Goal: Information Seeking & Learning: Find specific fact

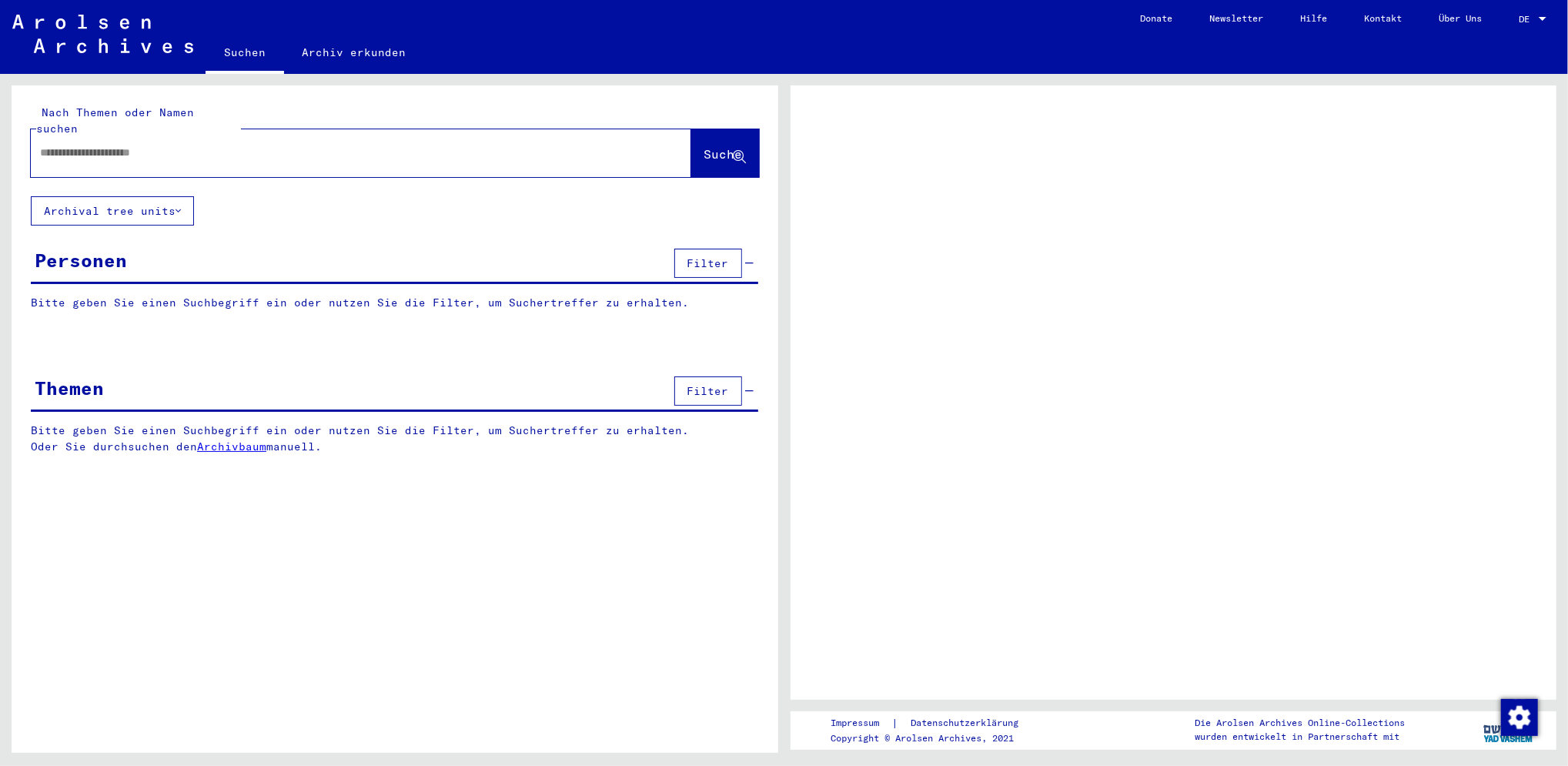
click at [96, 145] on input "text" at bounding box center [347, 152] width 614 height 16
type input "****"
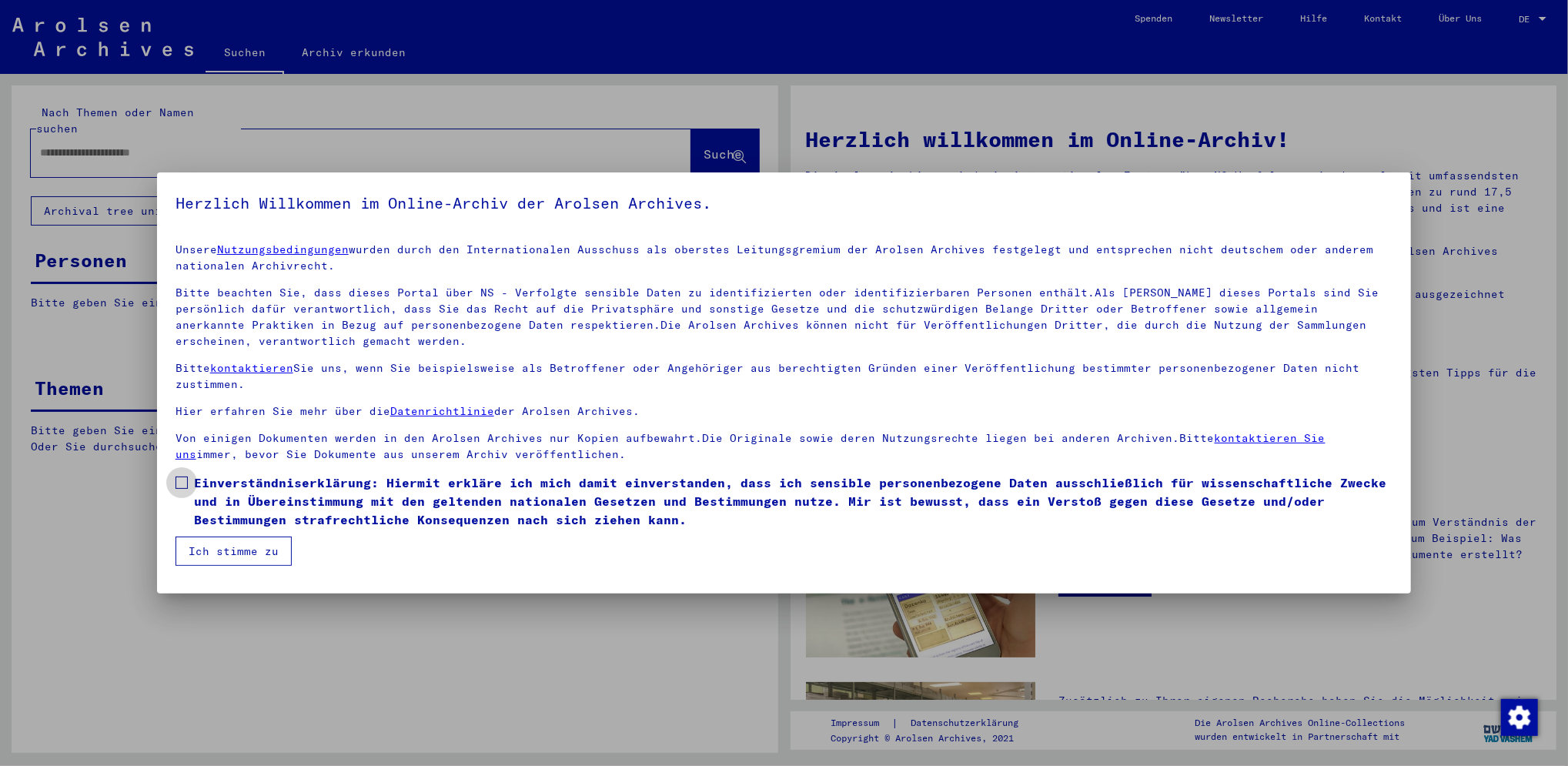
click at [190, 481] on label "Einverständniserklärung: Hiermit erkläre ich mich damit einverstanden, dass ich…" at bounding box center [784, 501] width 1218 height 56
click at [191, 543] on button "Ich stimme zu" at bounding box center [234, 551] width 116 height 29
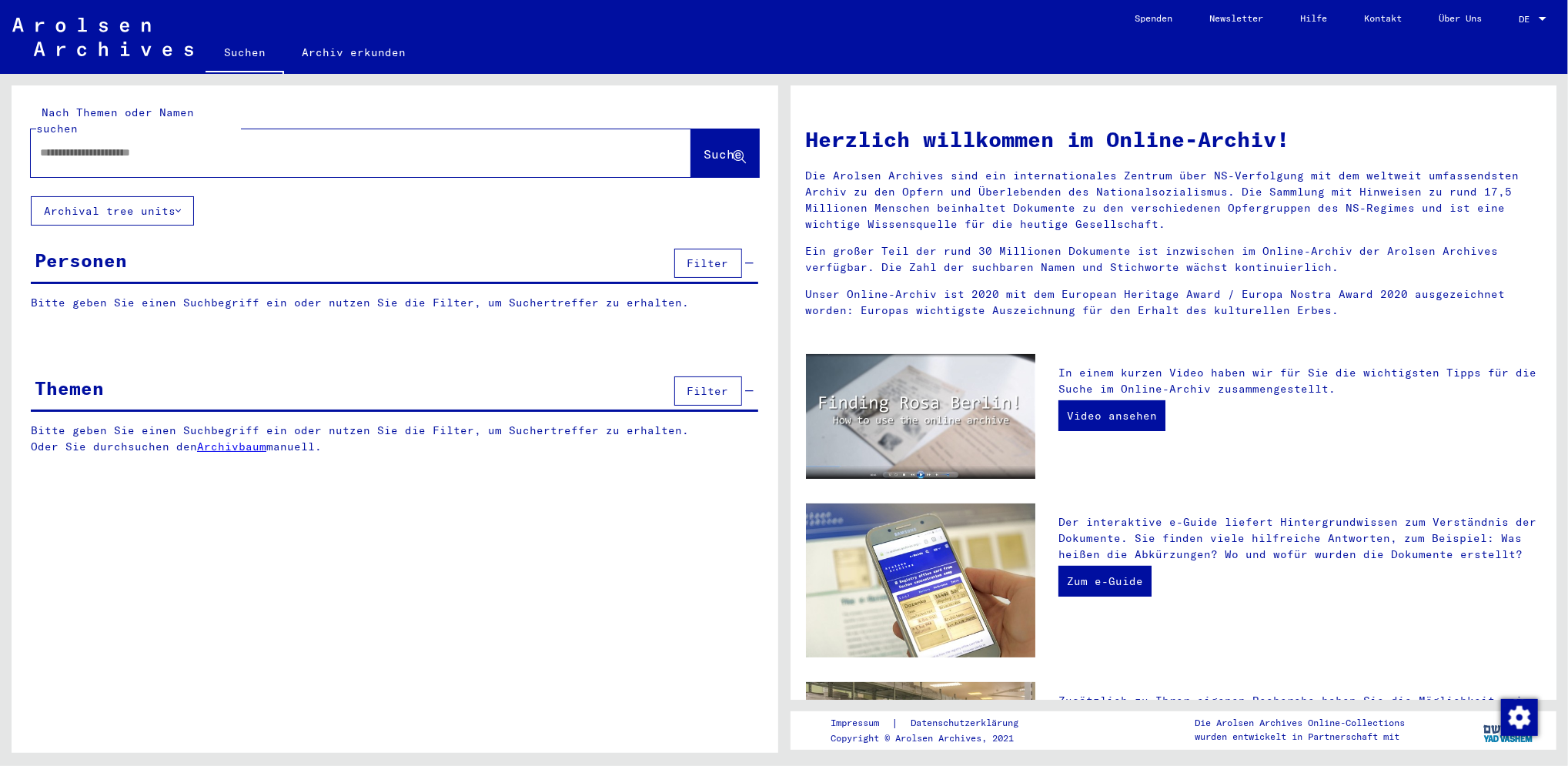
click at [78, 145] on input "text" at bounding box center [342, 152] width 605 height 16
type input "********"
click at [706, 146] on span "Suche" at bounding box center [723, 154] width 38 height 15
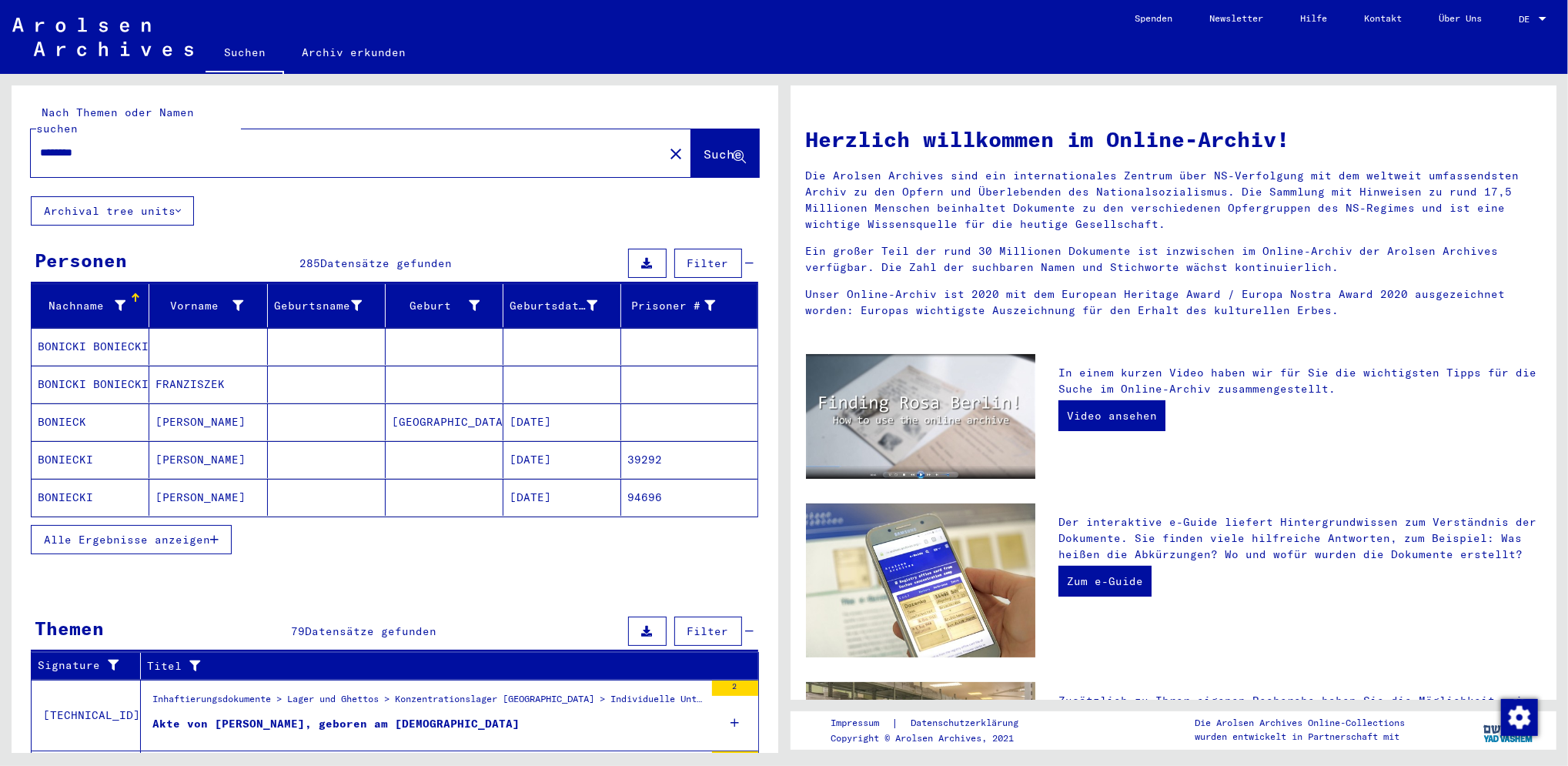
click at [458, 330] on mat-cell at bounding box center [445, 346] width 118 height 37
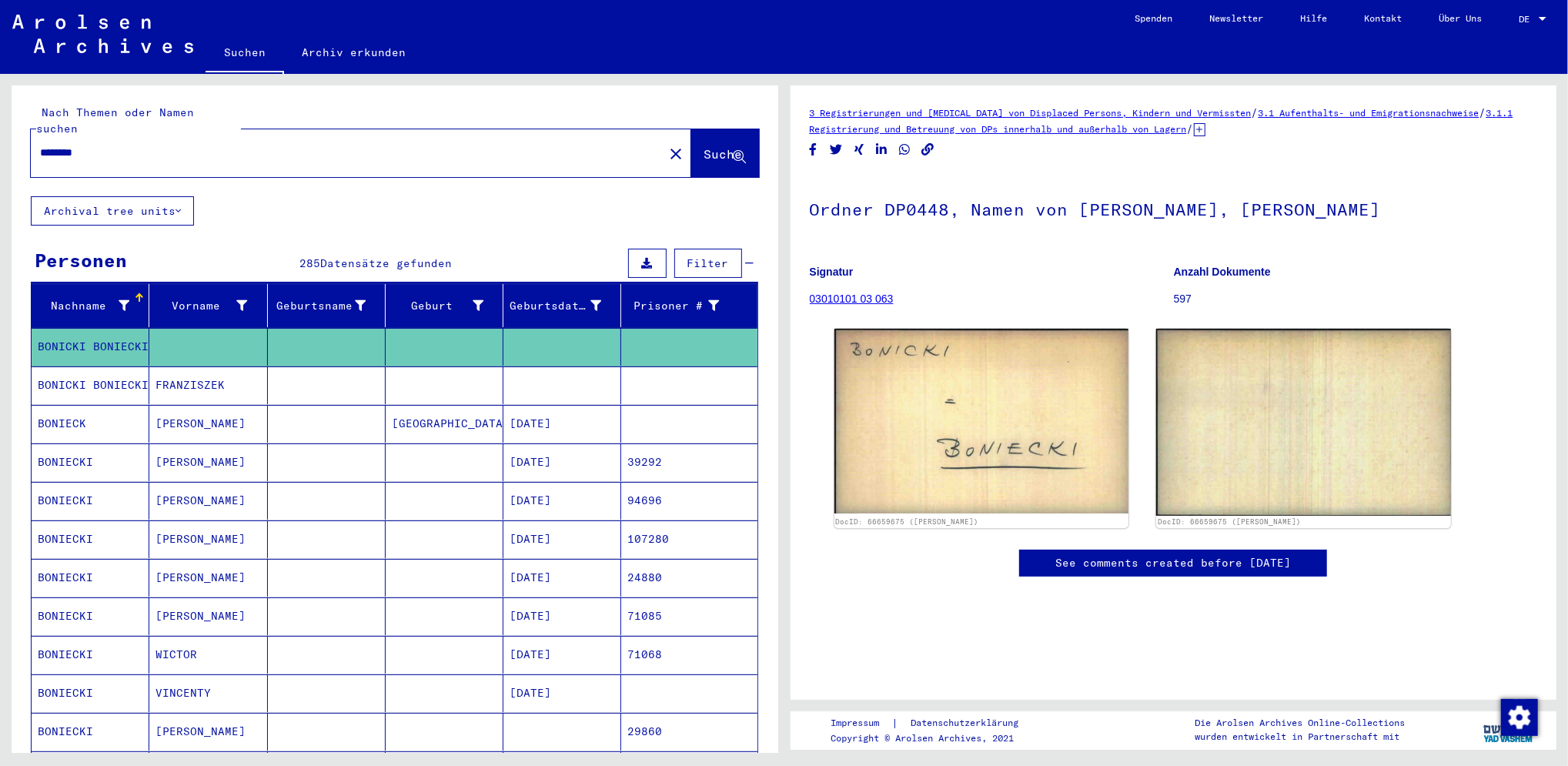
click at [464, 405] on mat-cell "[GEOGRAPHIC_DATA]" at bounding box center [445, 424] width 118 height 38
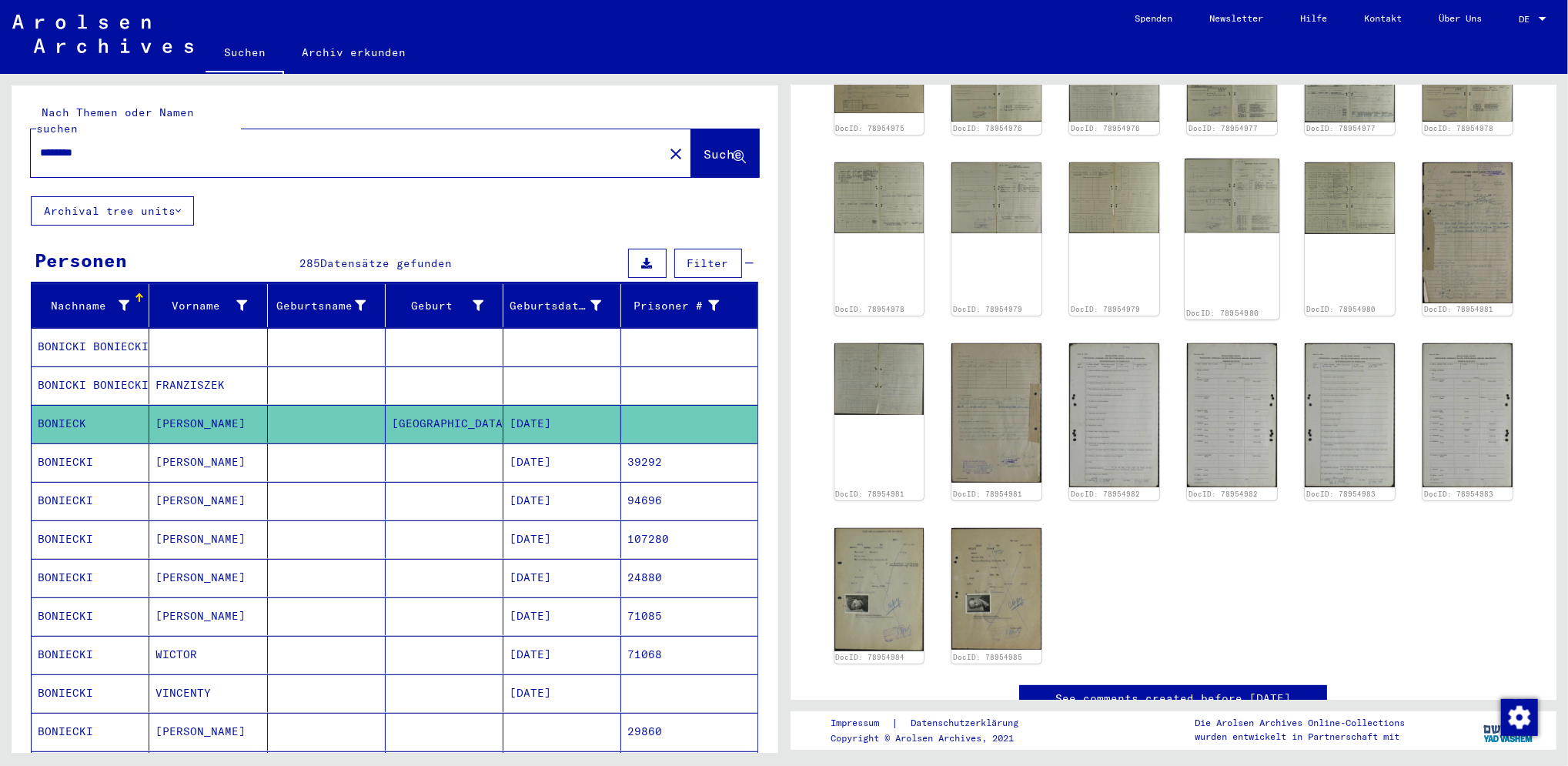
scroll to position [308, 0]
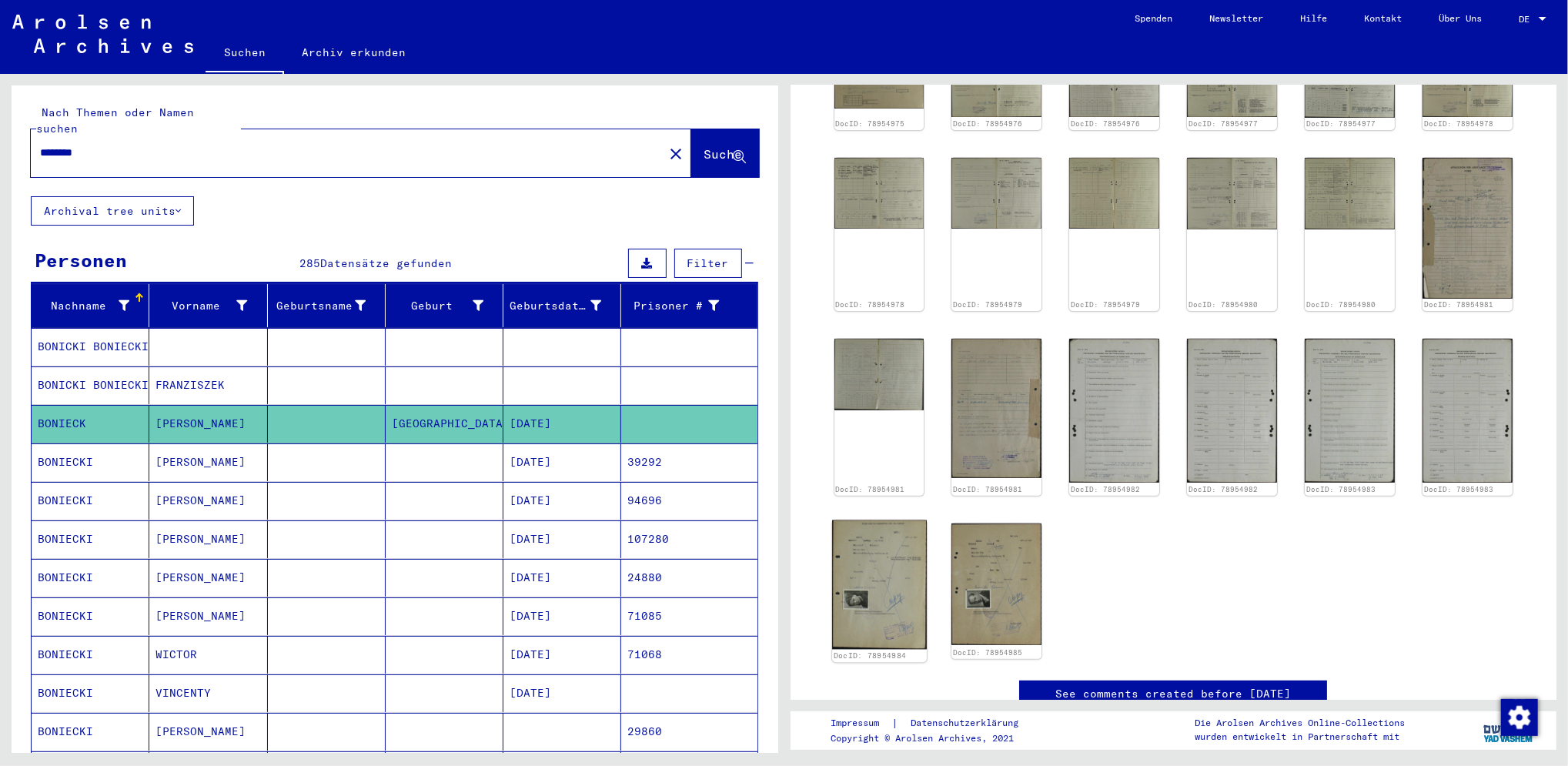
click at [877, 595] on img at bounding box center [879, 585] width 95 height 129
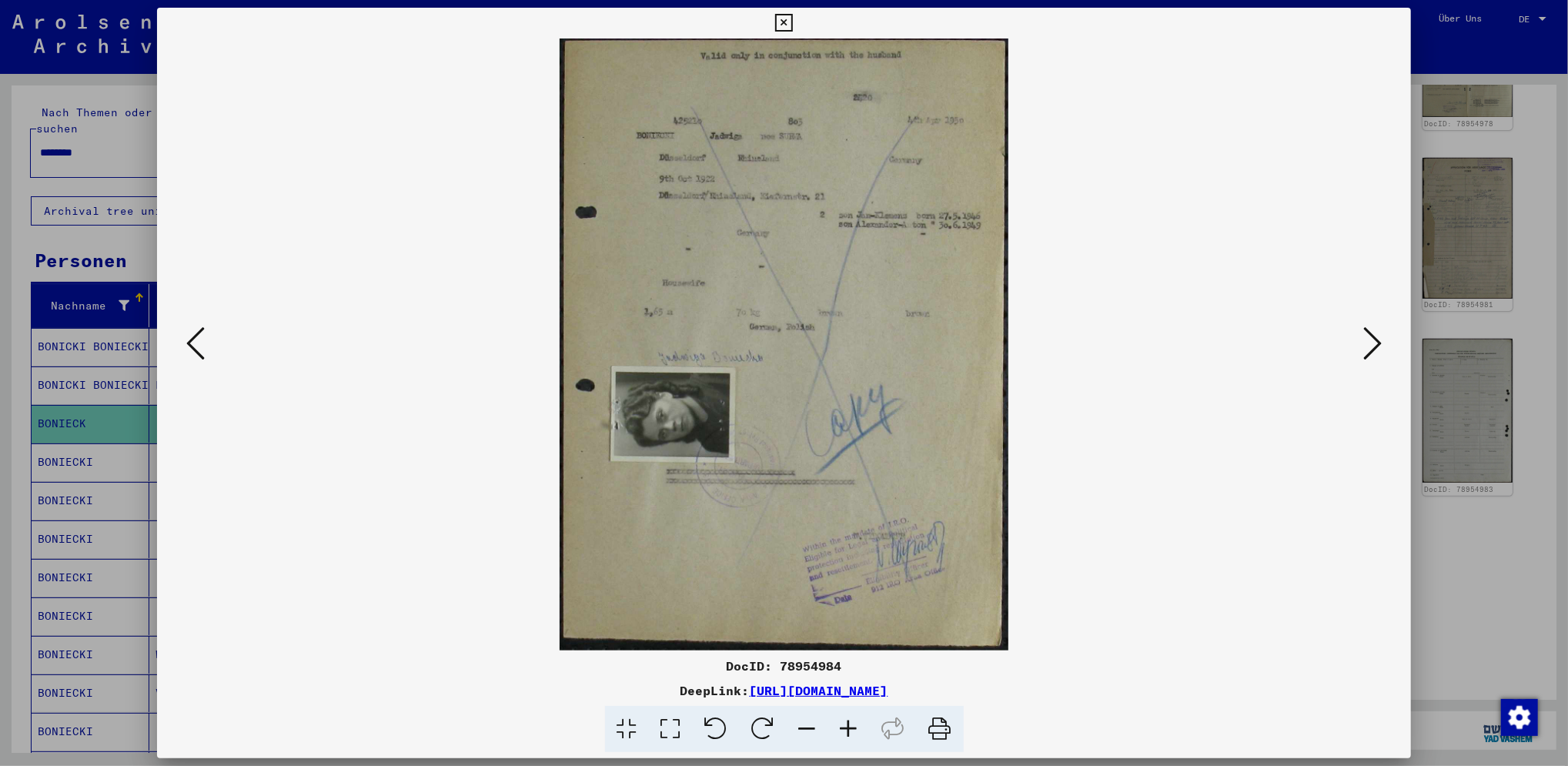
click at [1375, 343] on icon at bounding box center [1373, 343] width 19 height 37
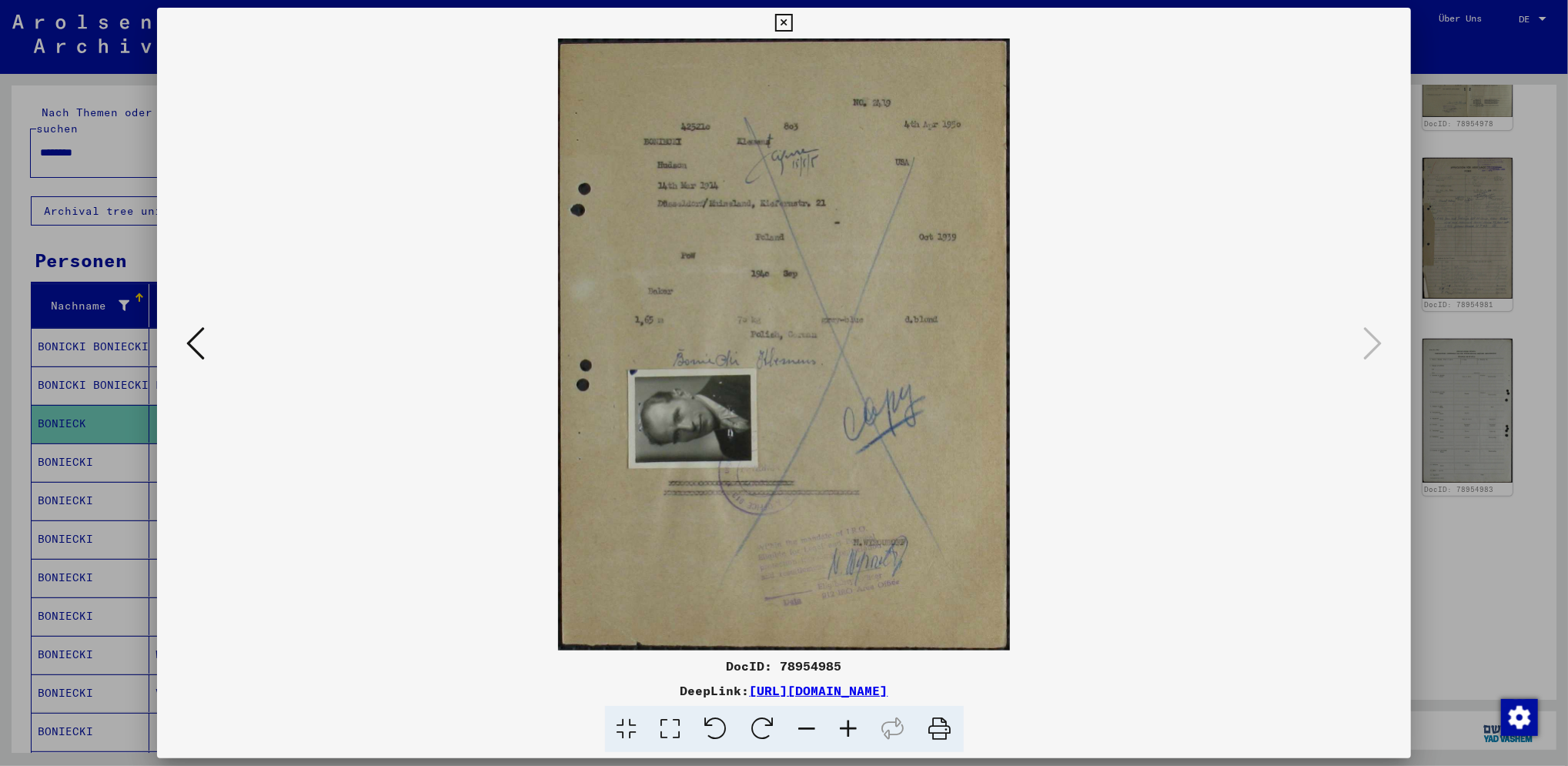
click at [193, 339] on icon at bounding box center [196, 343] width 19 height 37
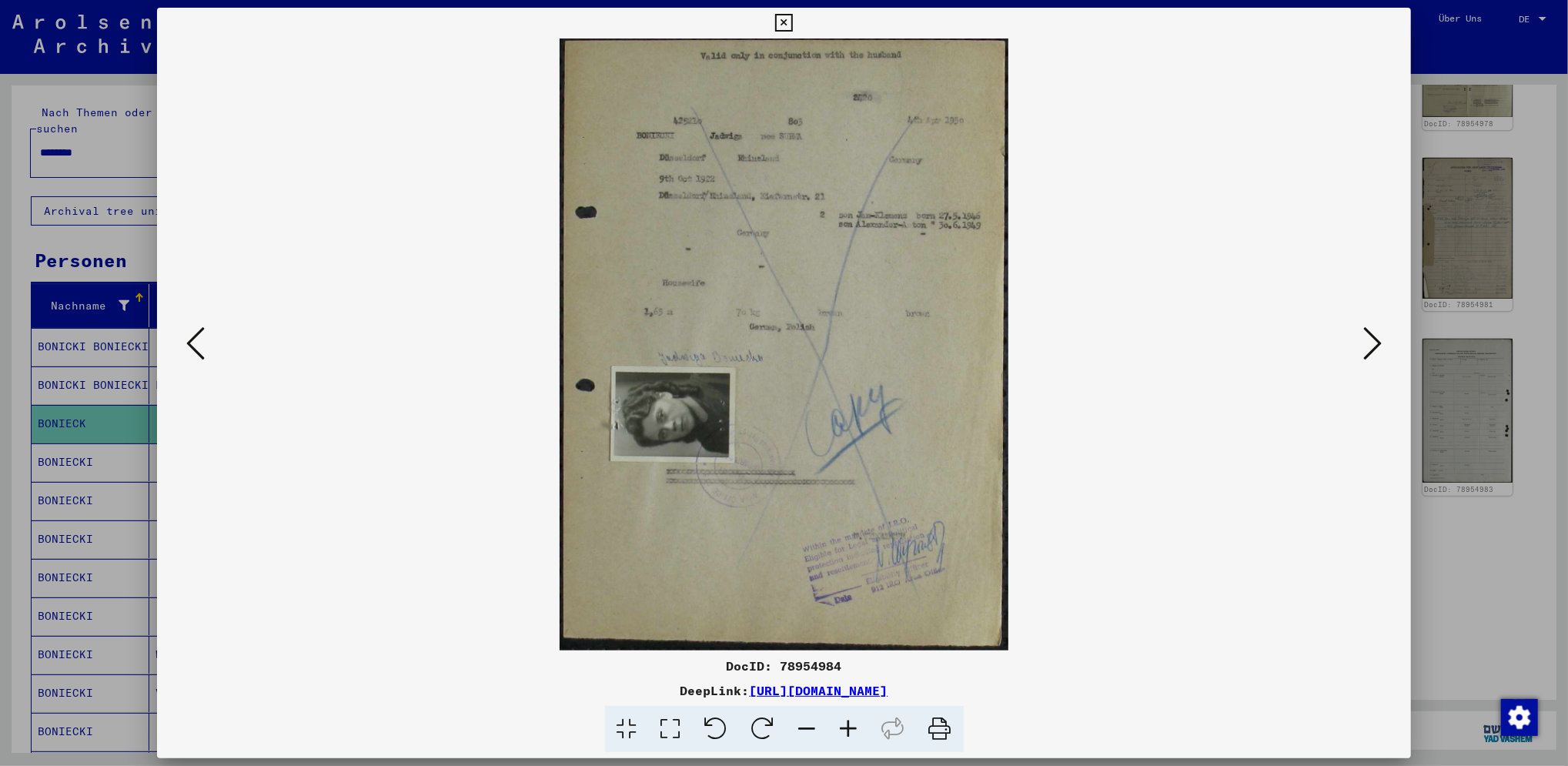
click at [193, 341] on icon at bounding box center [196, 343] width 19 height 37
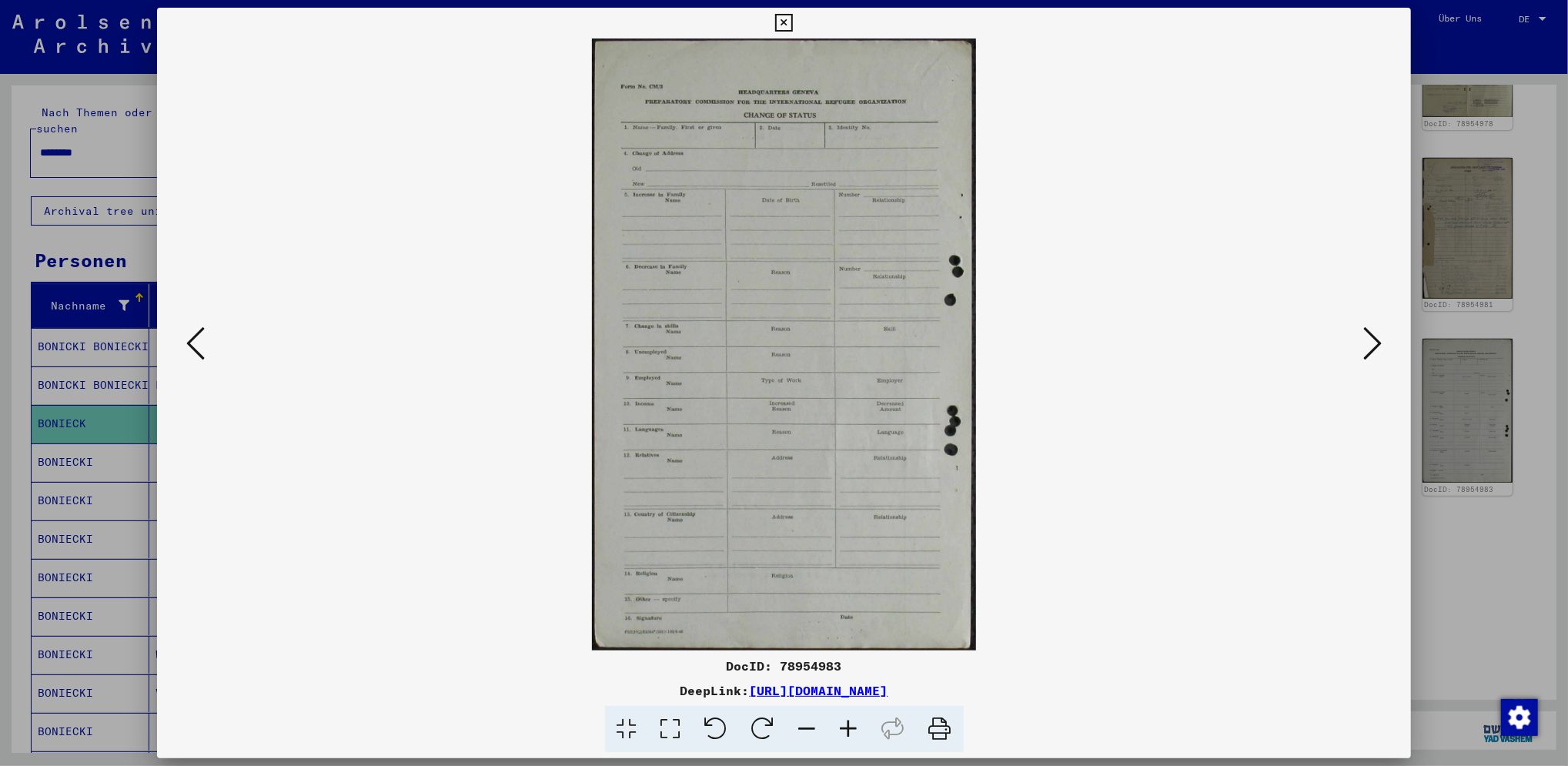
click at [193, 341] on icon at bounding box center [196, 343] width 19 height 37
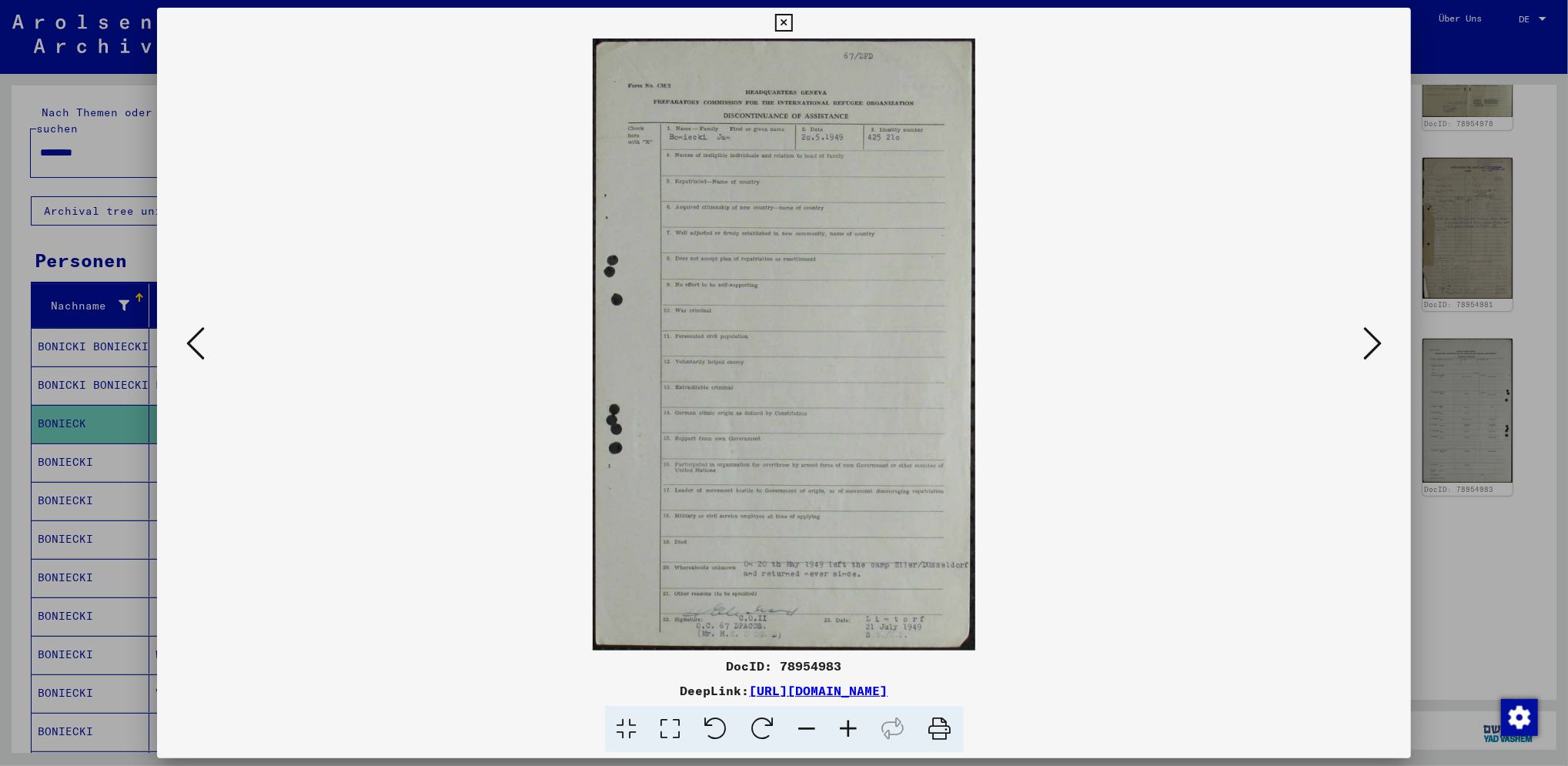
click at [193, 342] on icon at bounding box center [196, 343] width 19 height 37
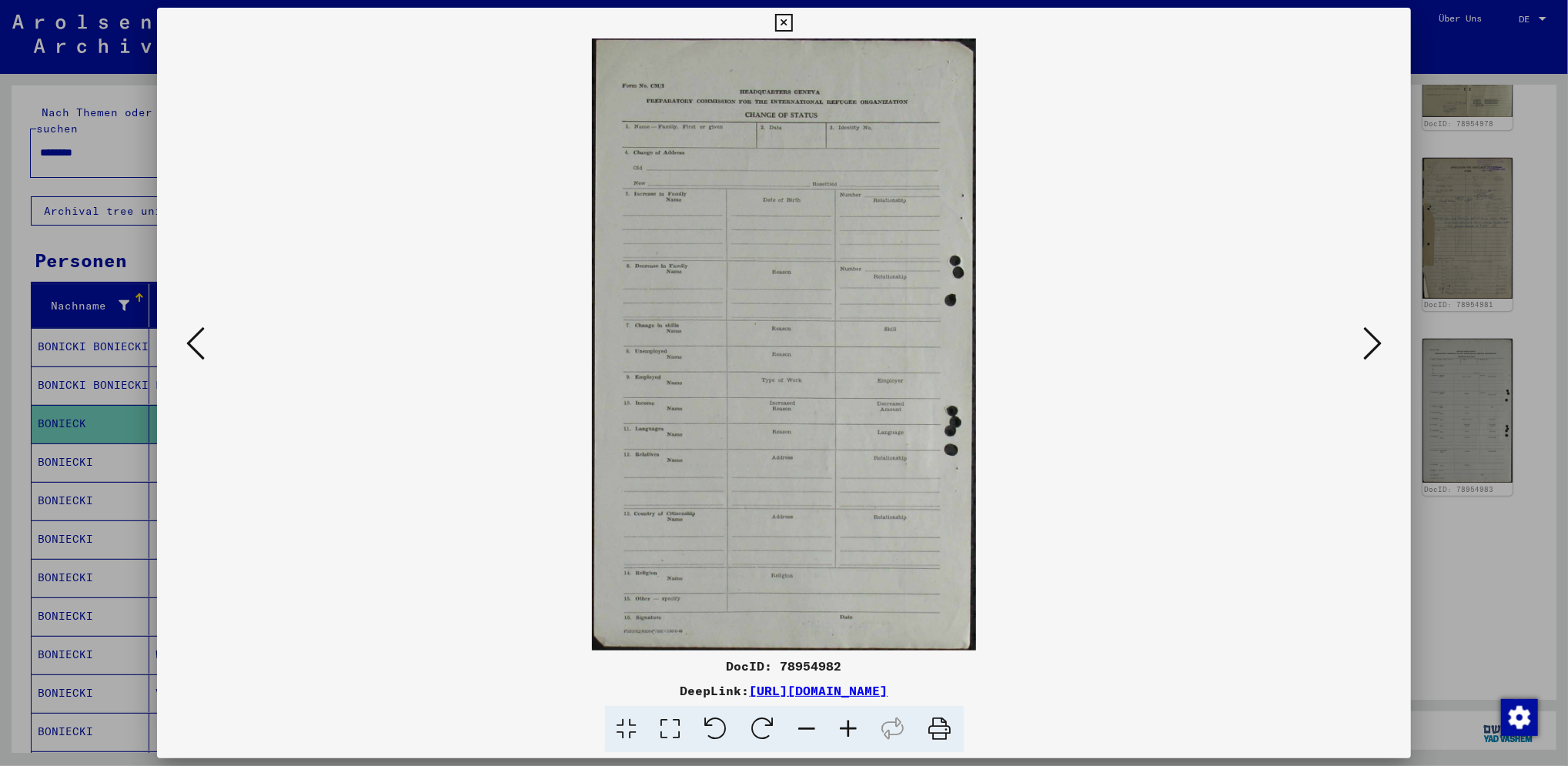
click at [193, 342] on icon at bounding box center [196, 343] width 19 height 37
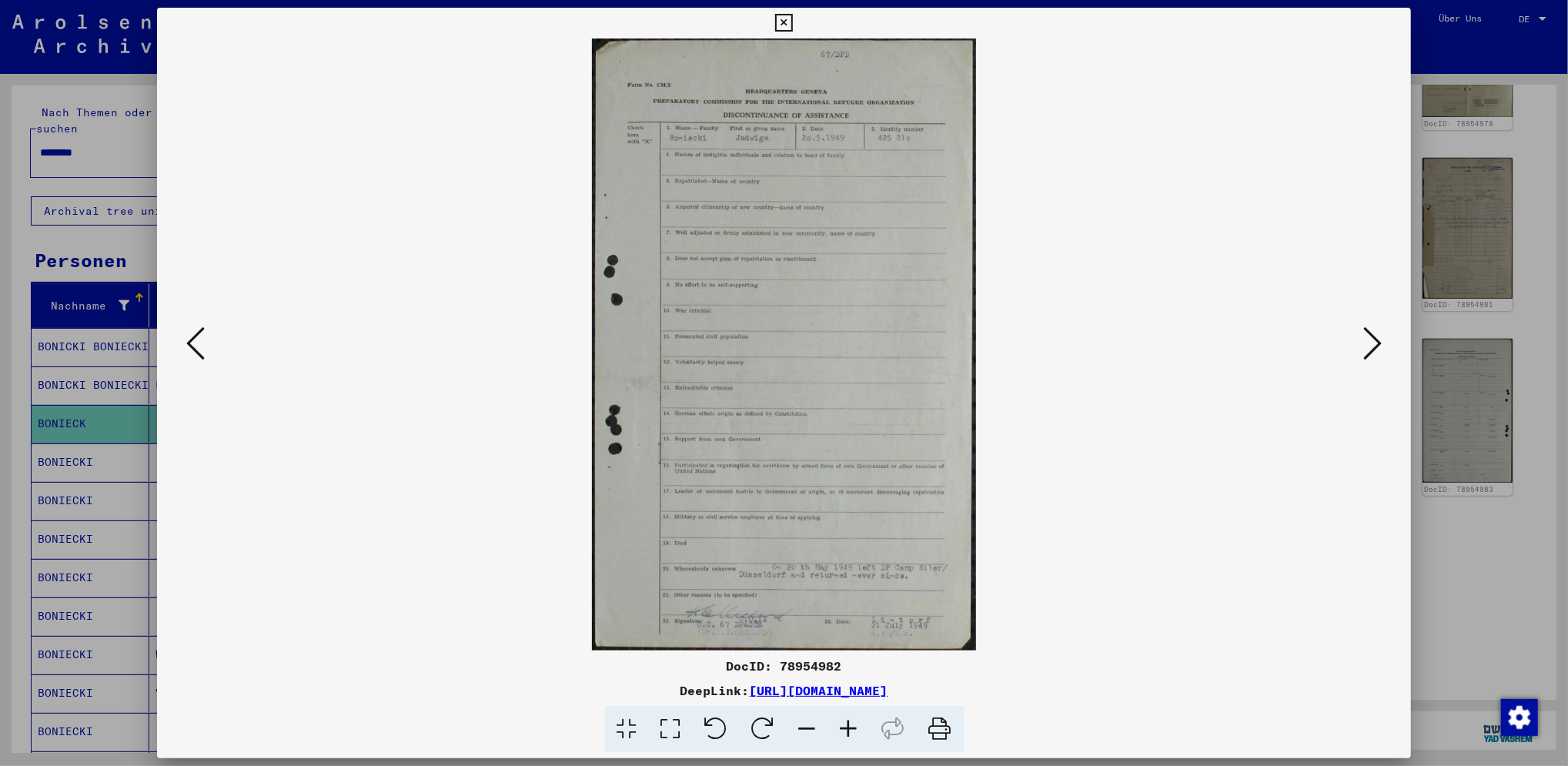
click at [193, 342] on icon at bounding box center [196, 343] width 19 height 37
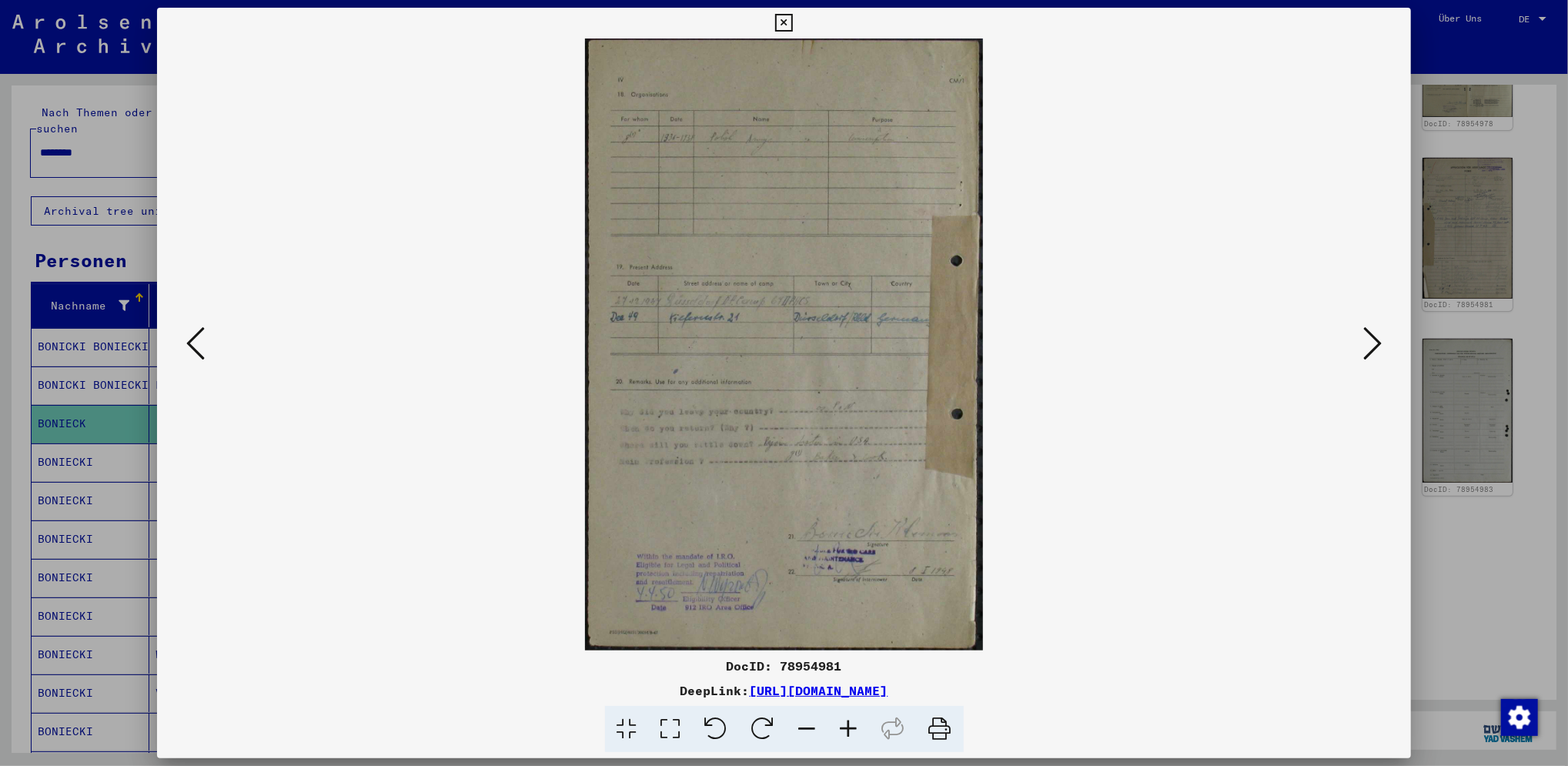
click at [850, 733] on icon at bounding box center [849, 729] width 42 height 47
click at [847, 733] on icon at bounding box center [849, 729] width 42 height 47
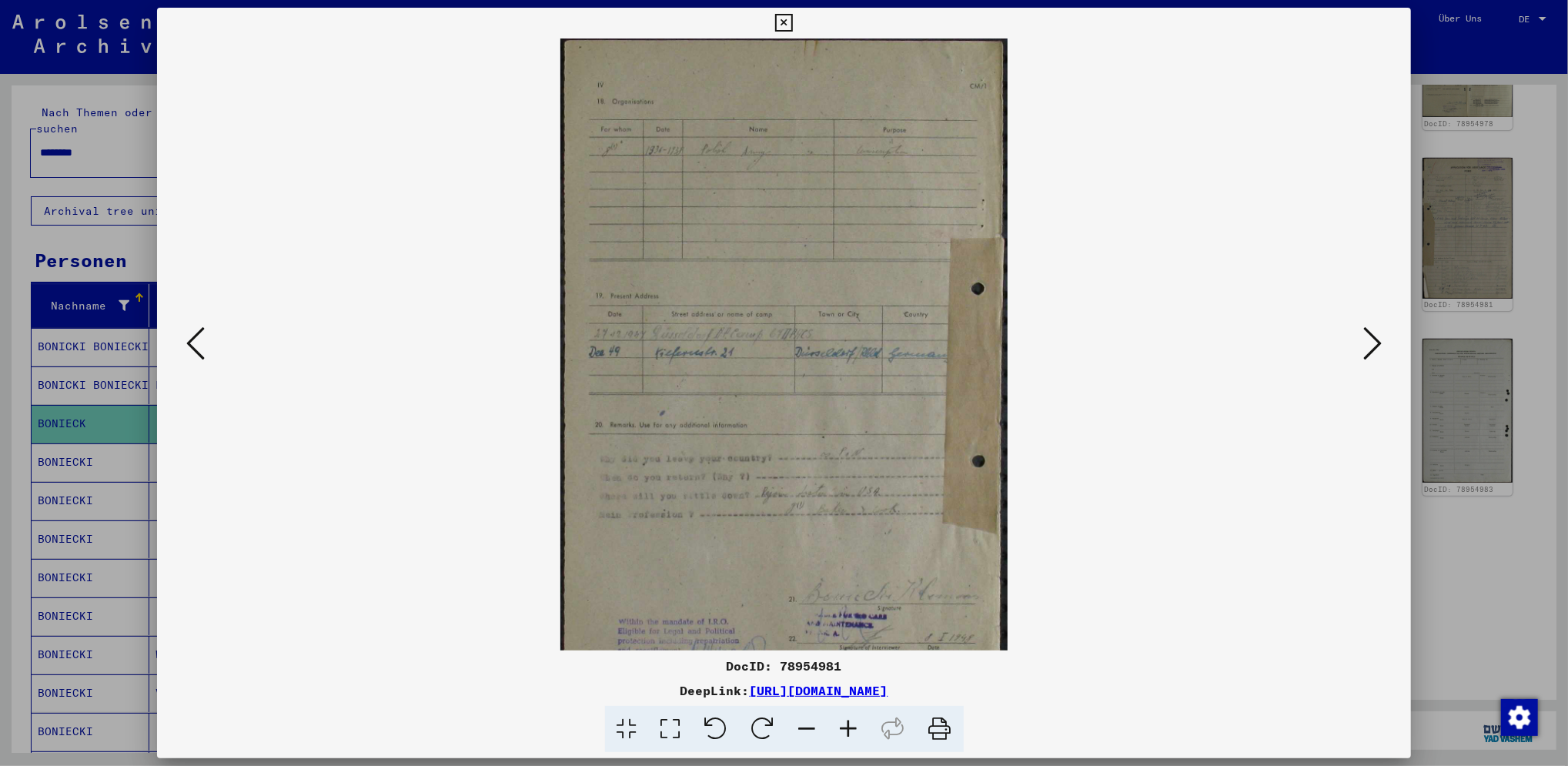
click at [847, 733] on icon at bounding box center [849, 729] width 42 height 47
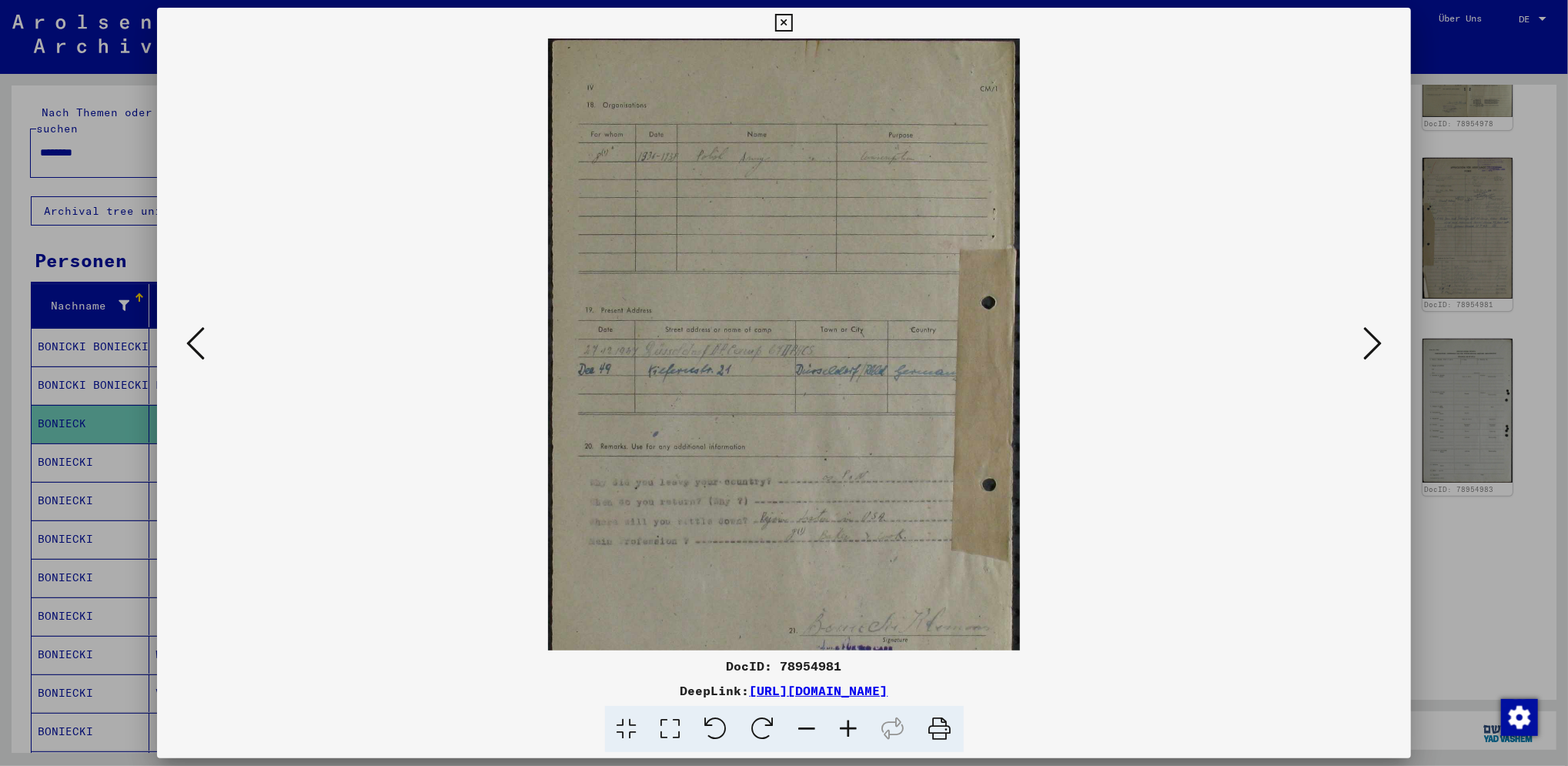
click at [847, 733] on icon at bounding box center [849, 729] width 42 height 47
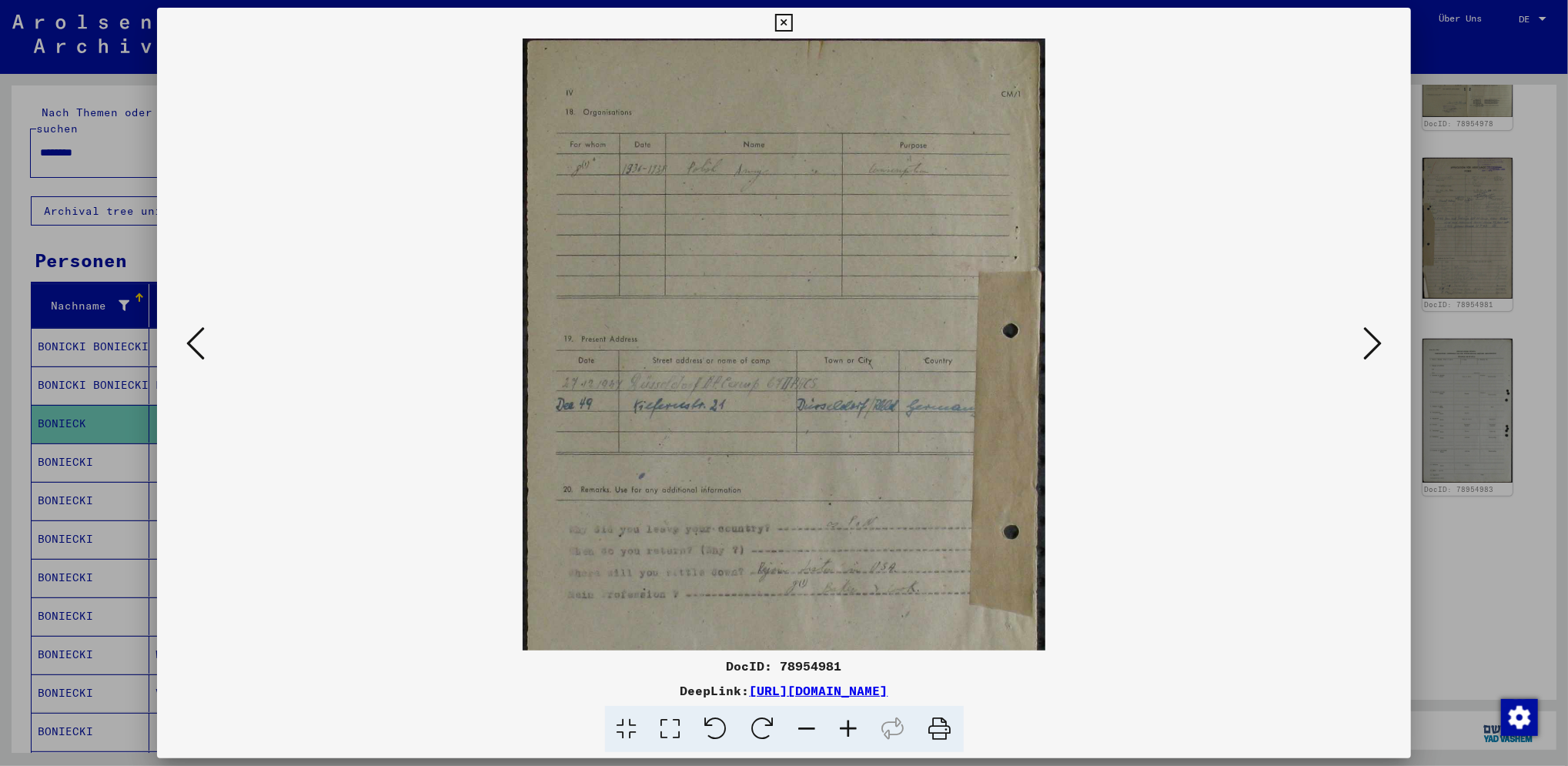
click at [847, 733] on icon at bounding box center [849, 729] width 42 height 47
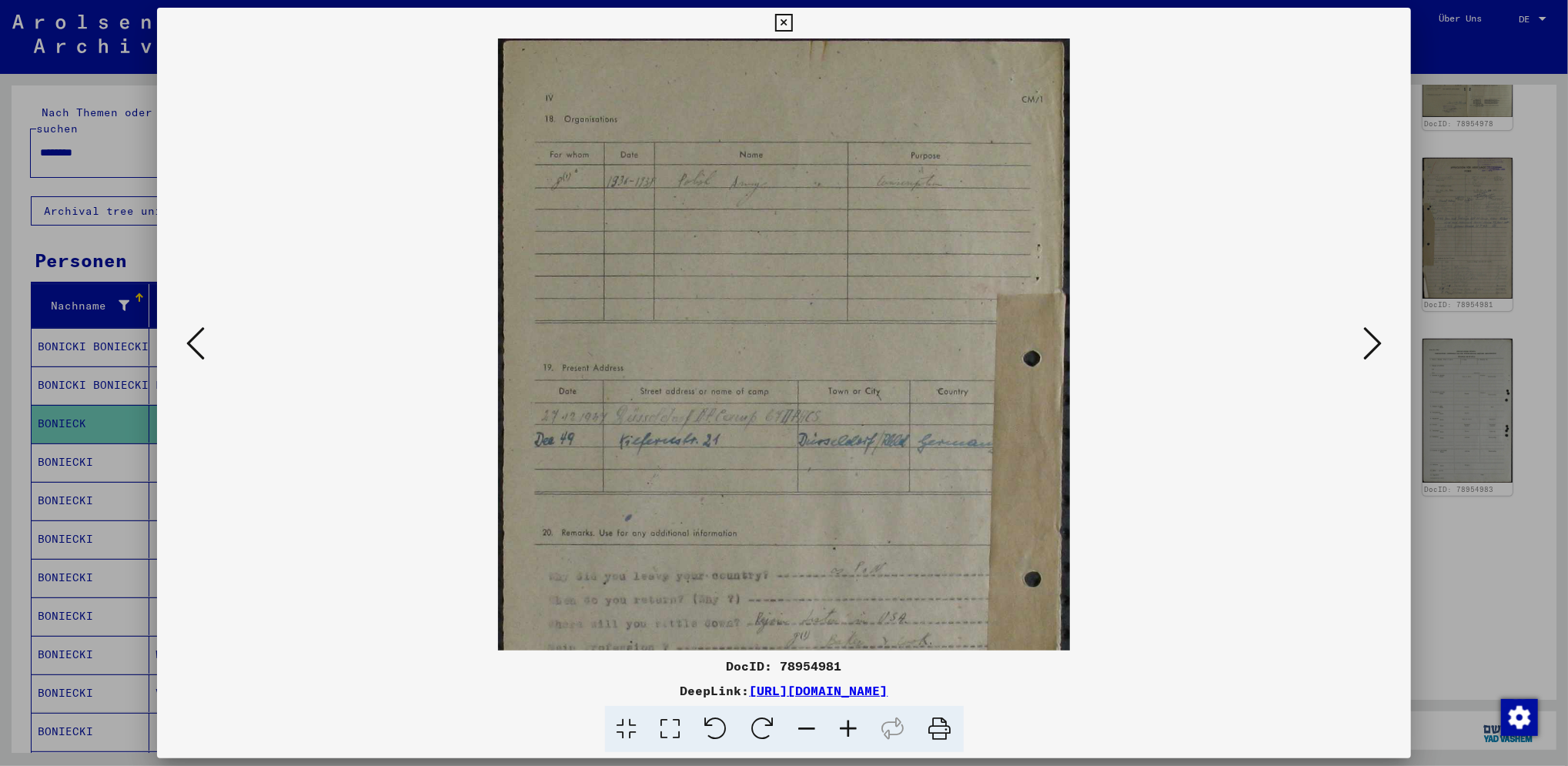
click at [847, 733] on icon at bounding box center [849, 729] width 42 height 47
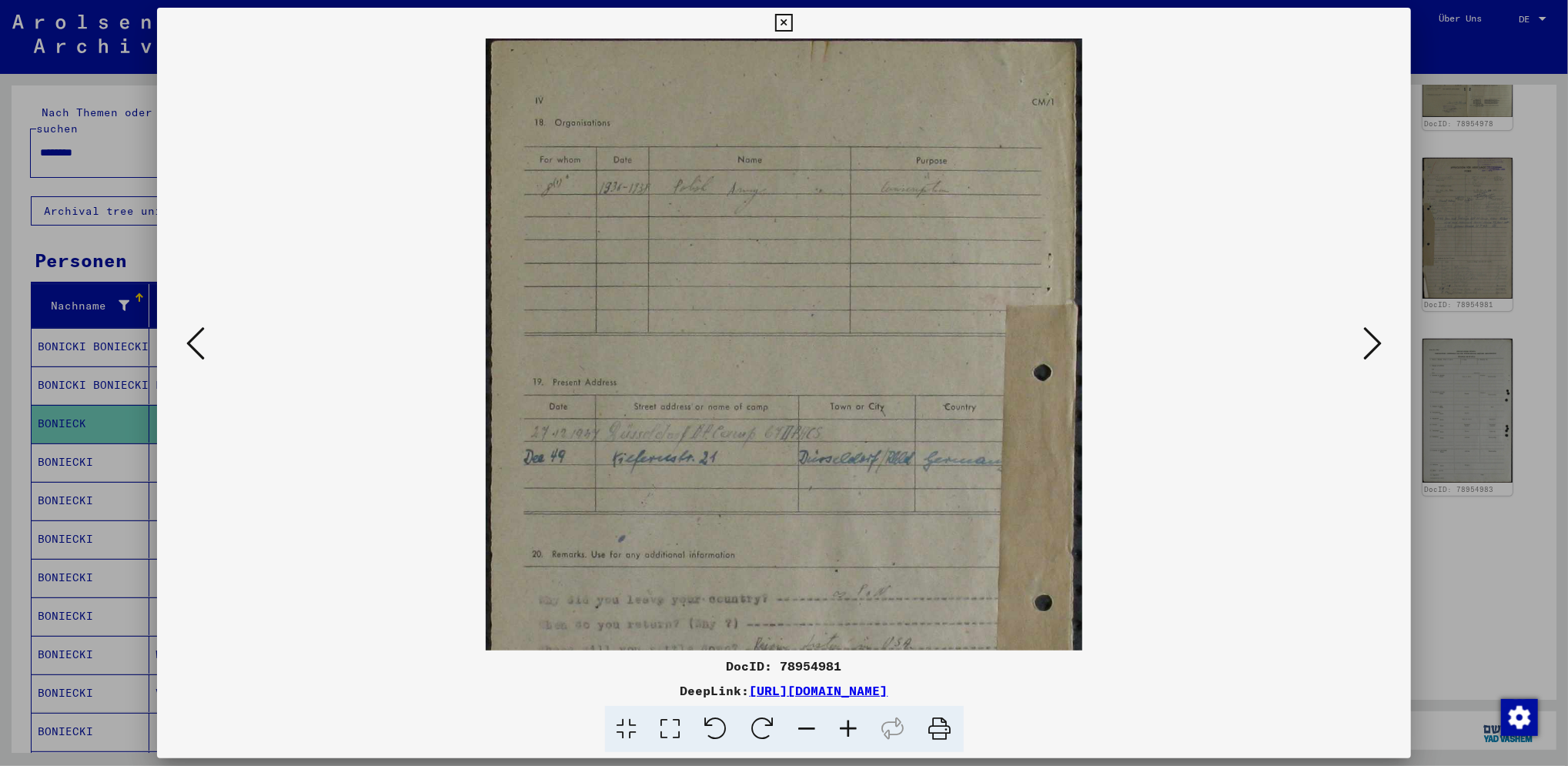
click at [847, 733] on icon at bounding box center [849, 729] width 42 height 47
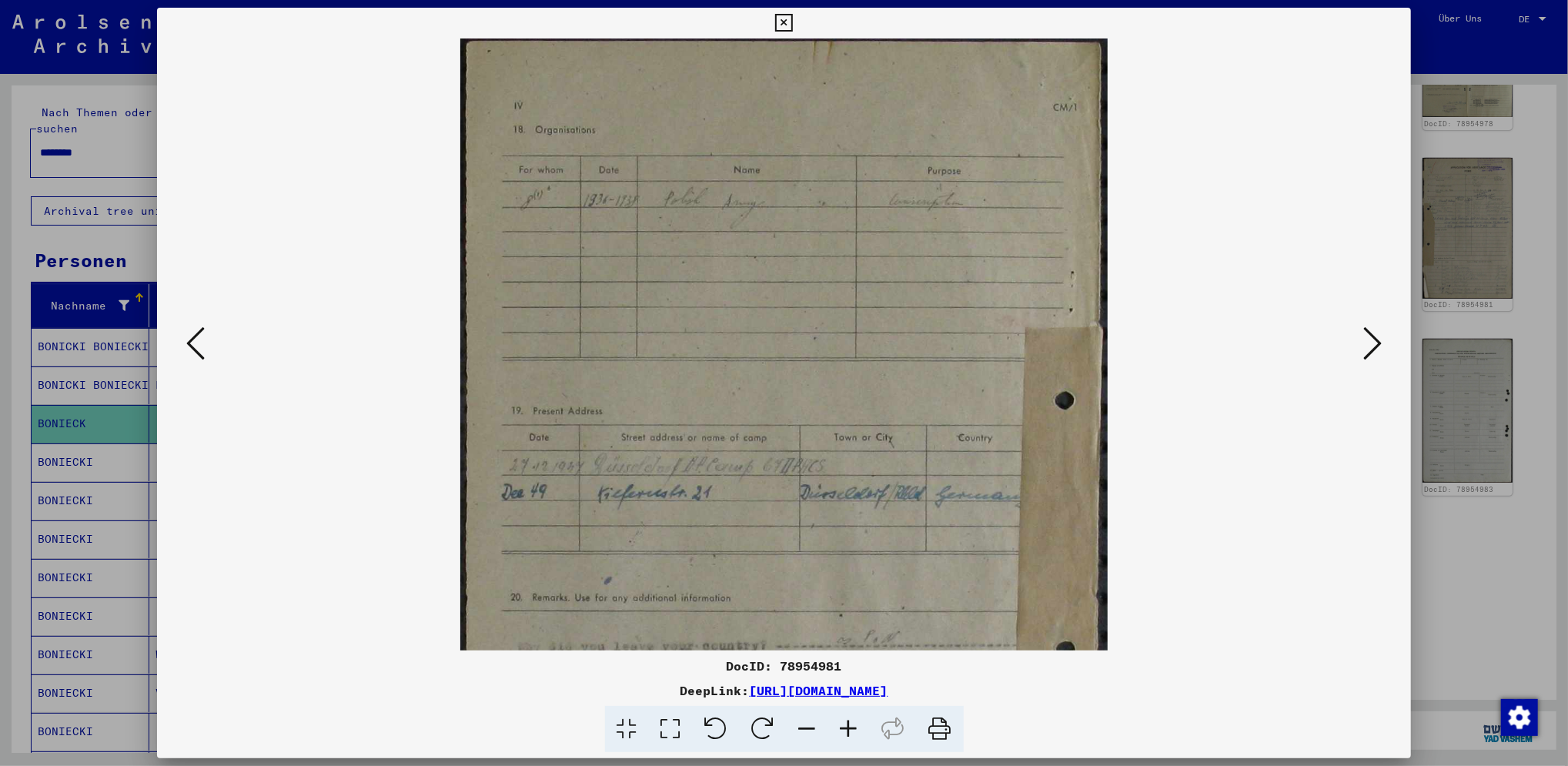
click at [847, 733] on icon at bounding box center [849, 729] width 42 height 47
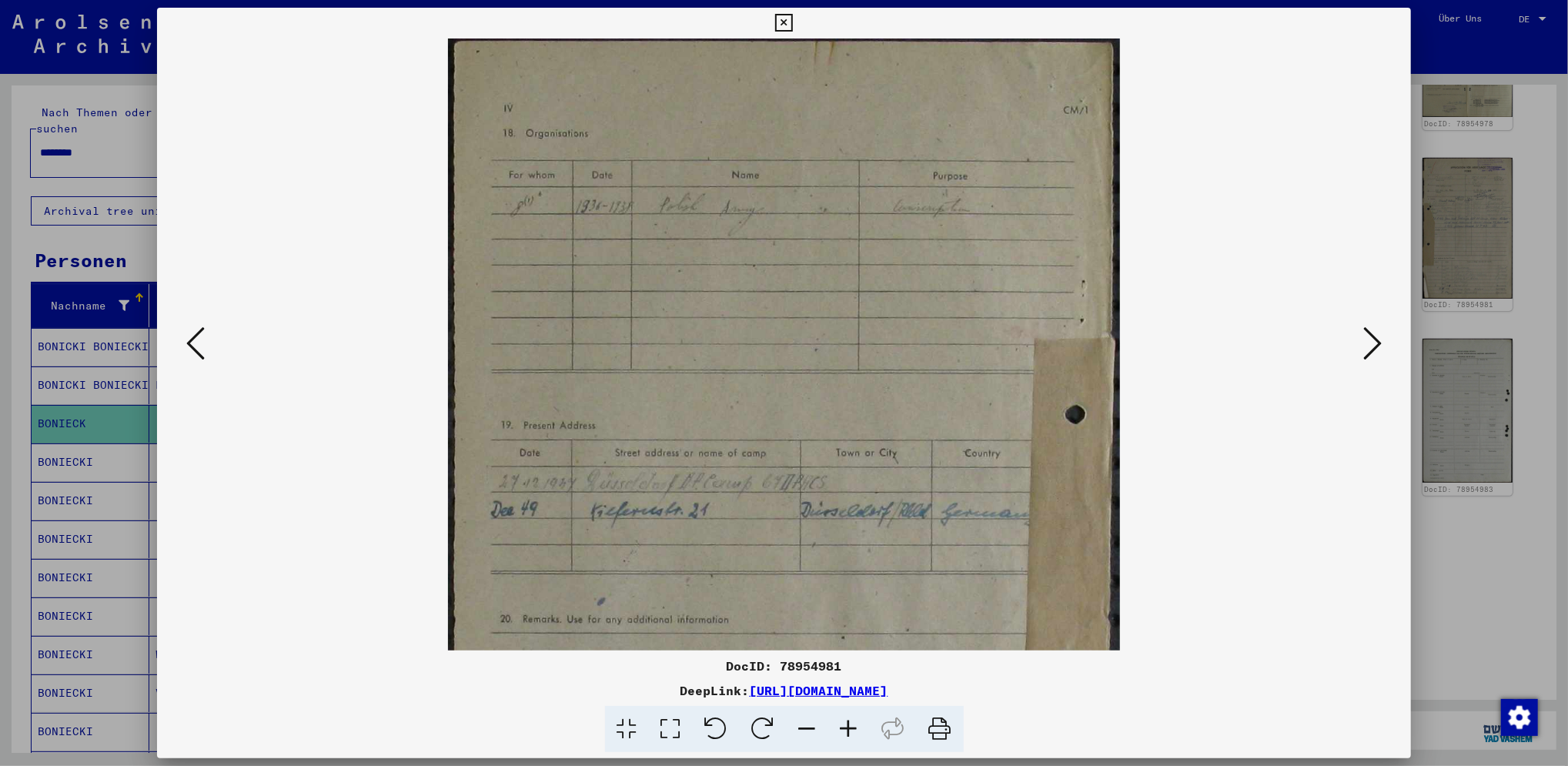
click at [847, 733] on icon at bounding box center [849, 729] width 42 height 47
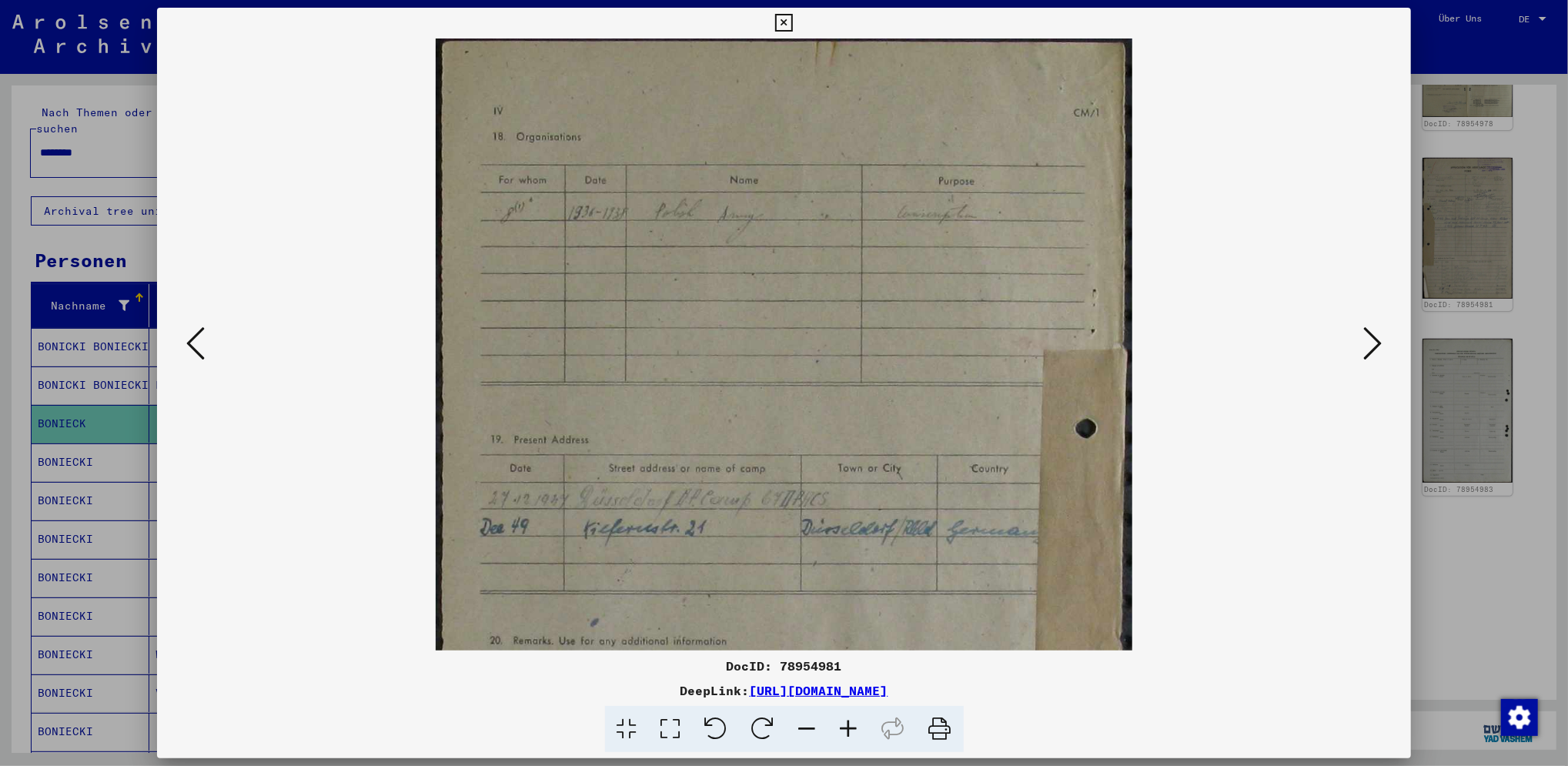
click at [845, 738] on icon at bounding box center [849, 729] width 42 height 47
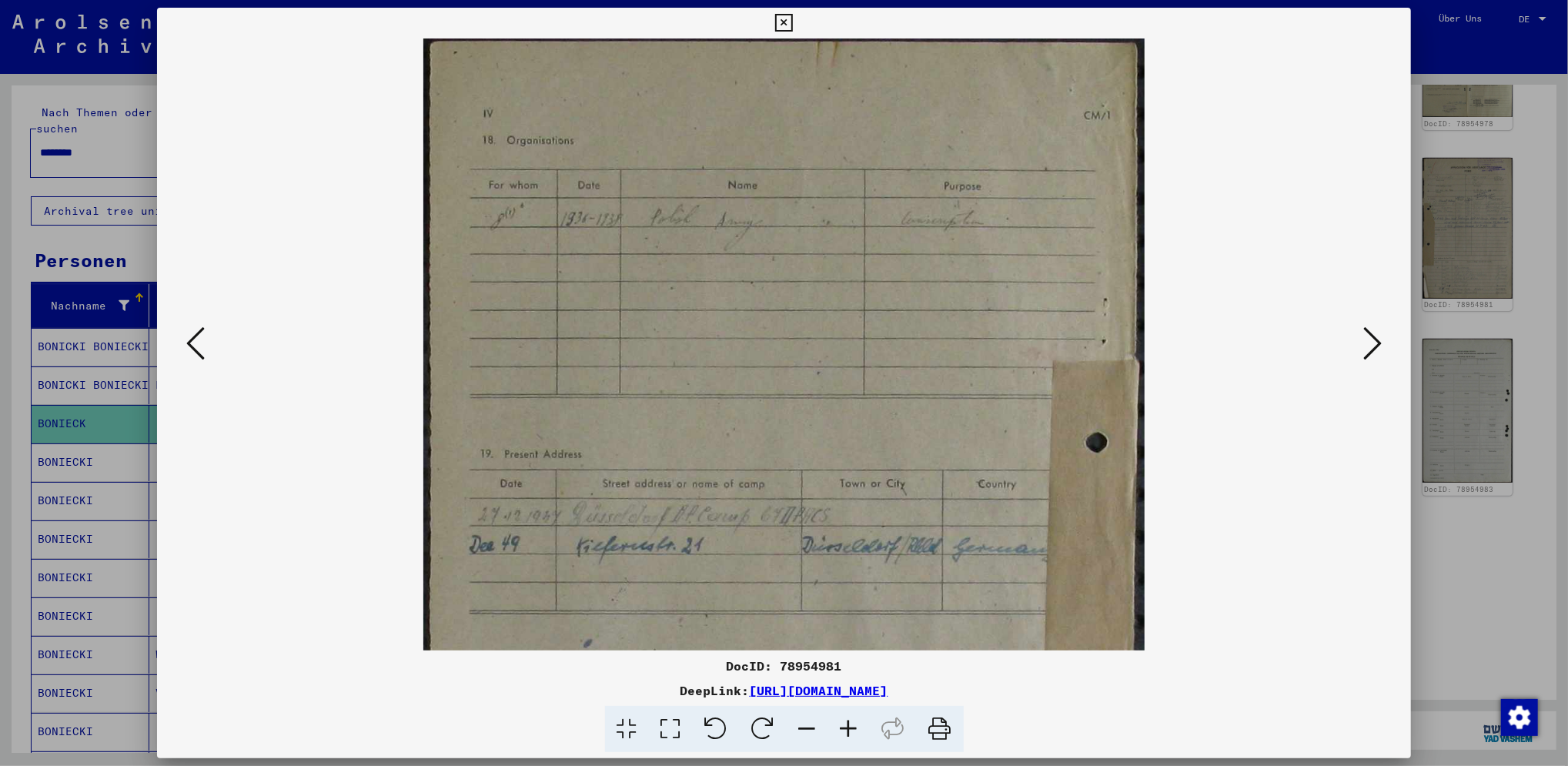
click at [845, 738] on icon at bounding box center [849, 729] width 42 height 47
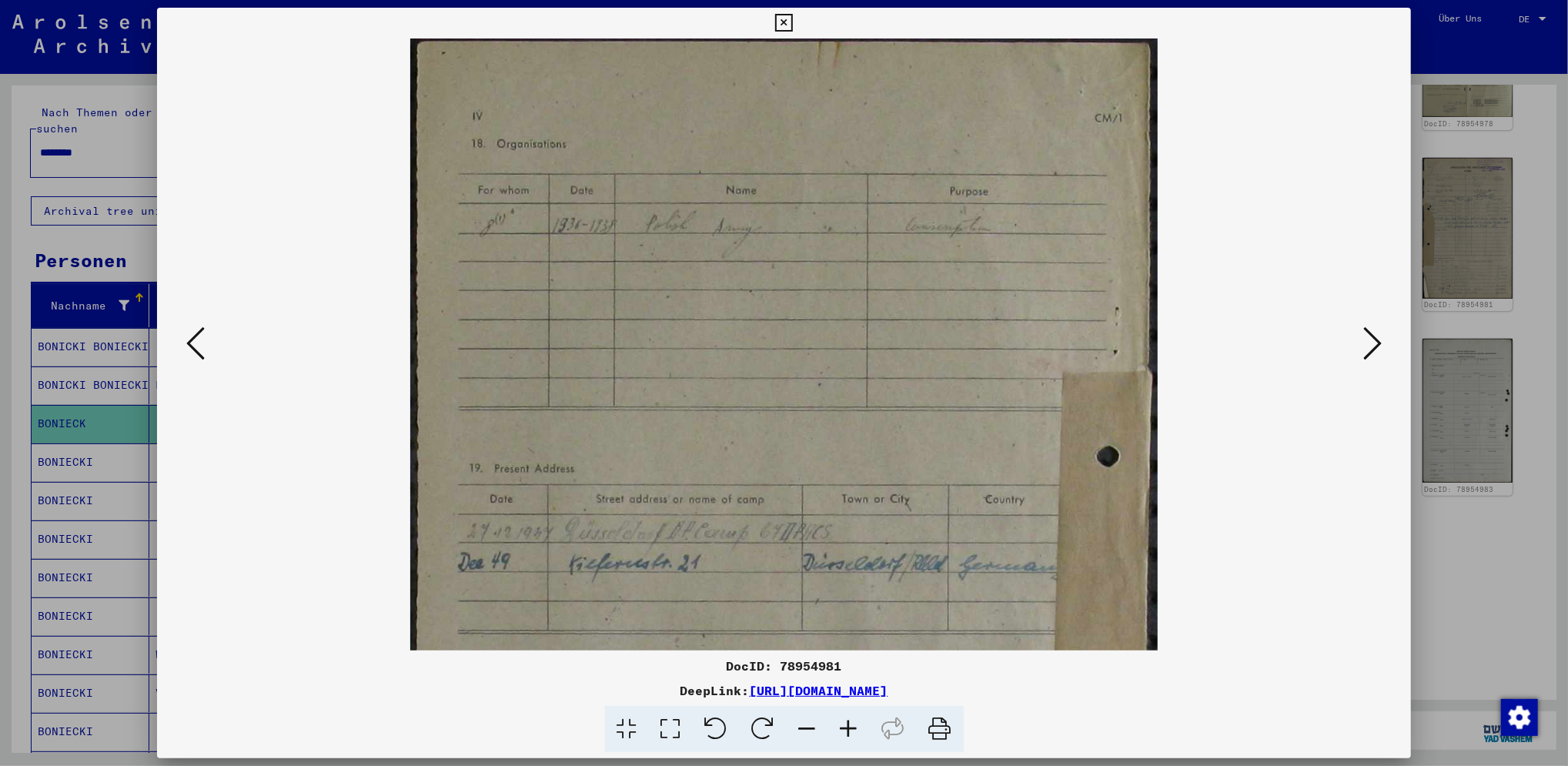
click at [845, 742] on icon at bounding box center [849, 729] width 42 height 47
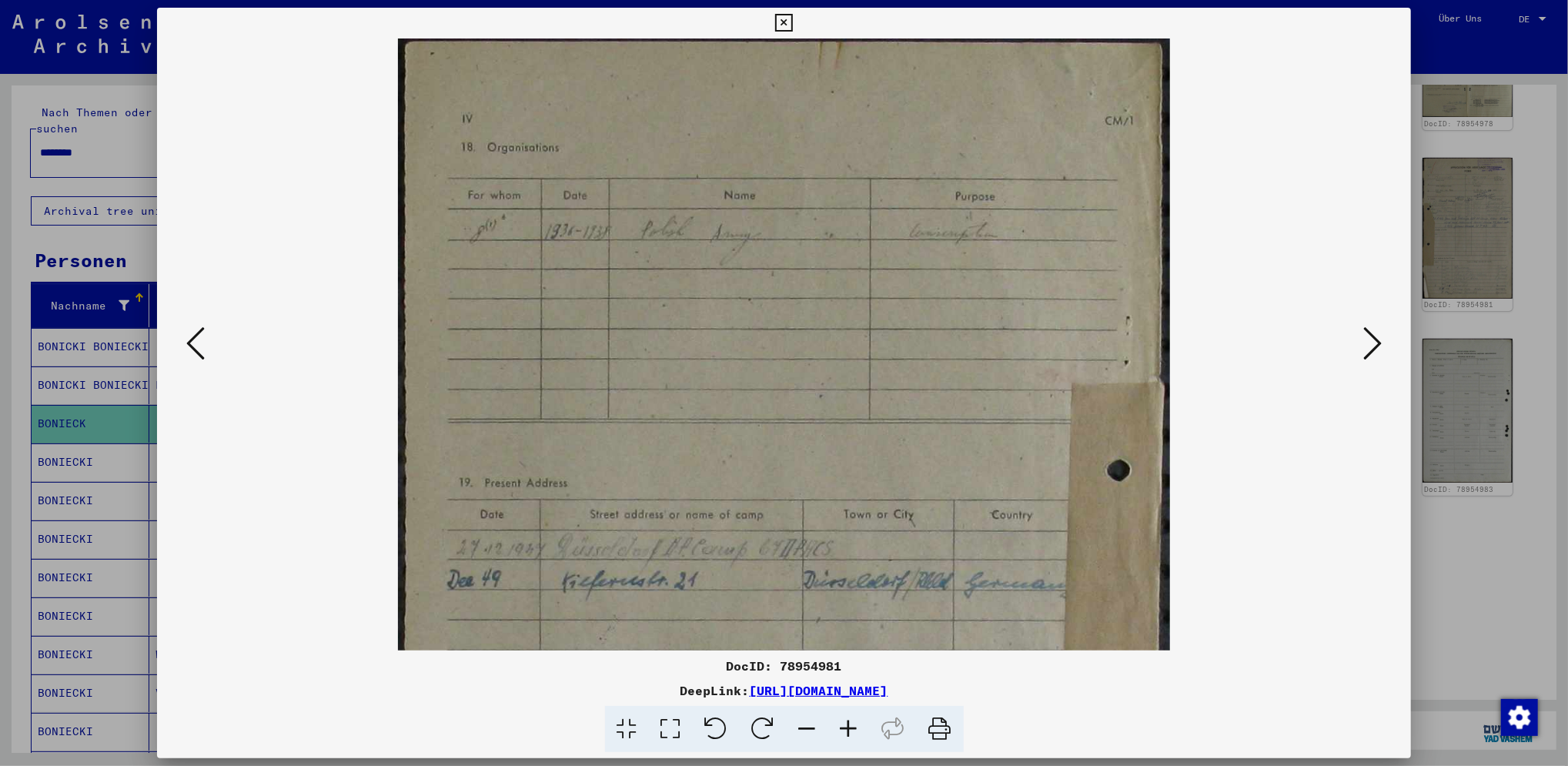
click at [845, 745] on icon at bounding box center [849, 729] width 42 height 47
click at [197, 347] on icon at bounding box center [196, 343] width 19 height 37
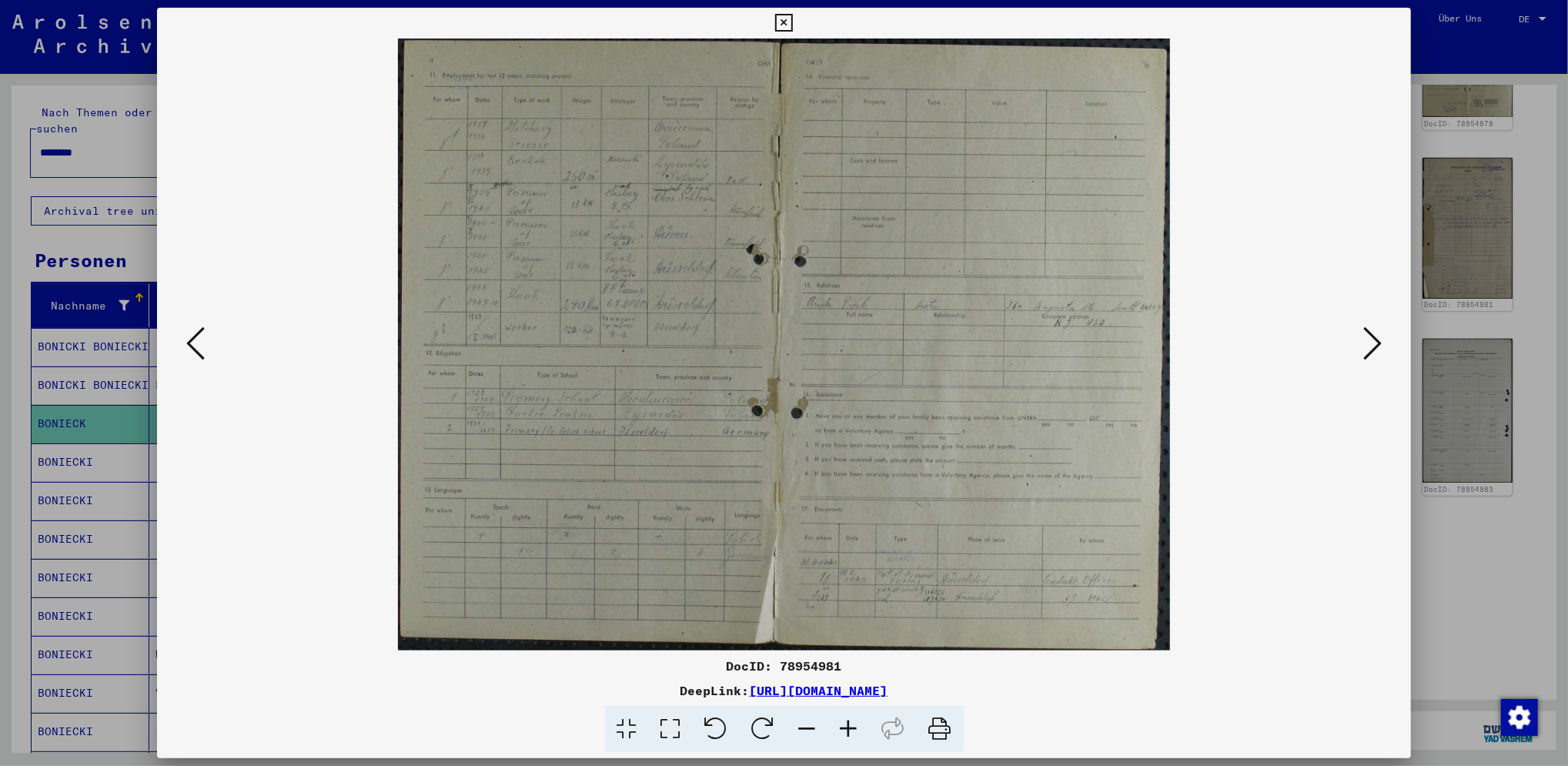
click at [197, 347] on icon at bounding box center [196, 343] width 19 height 37
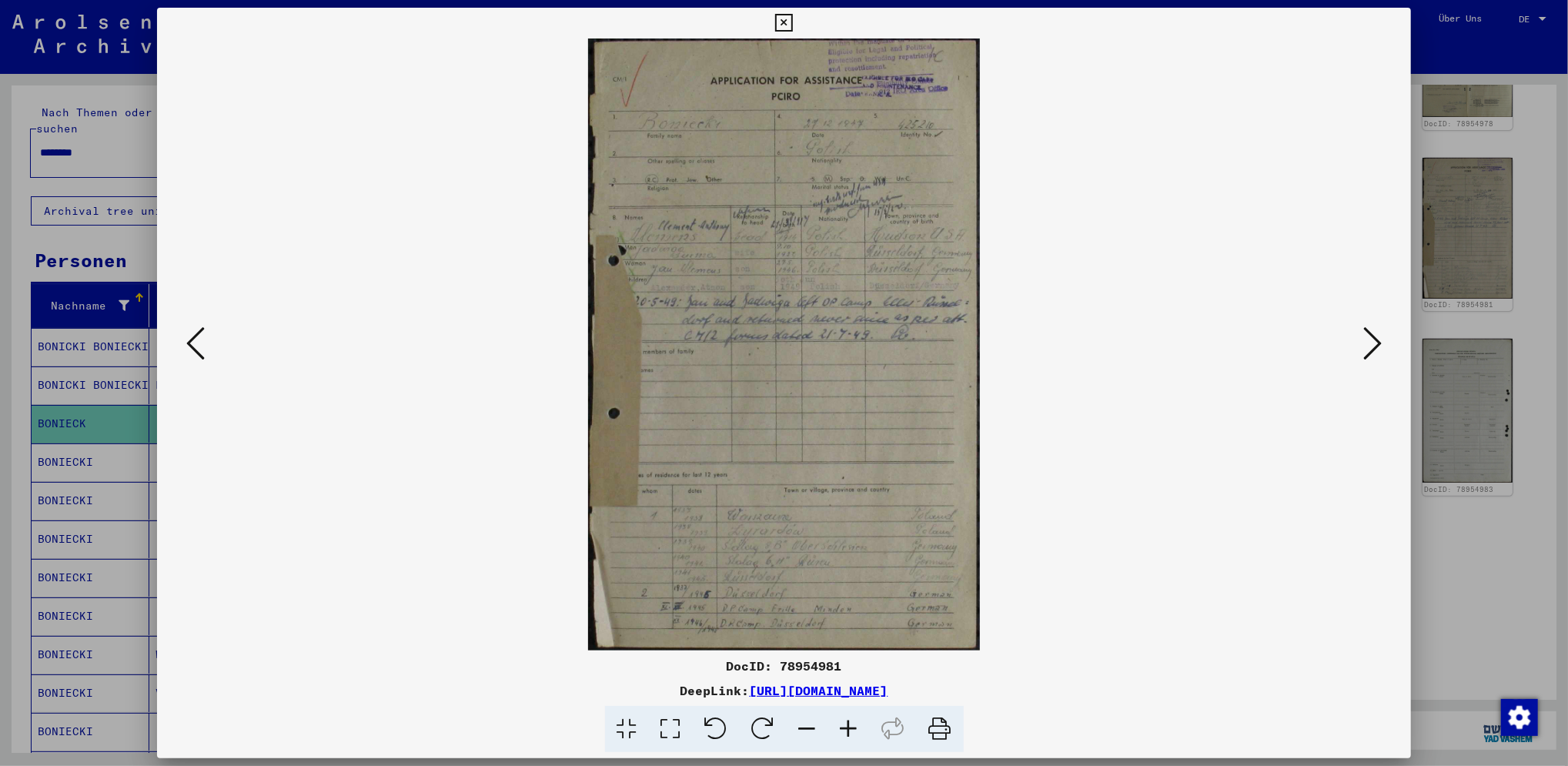
click at [847, 727] on icon at bounding box center [849, 729] width 42 height 47
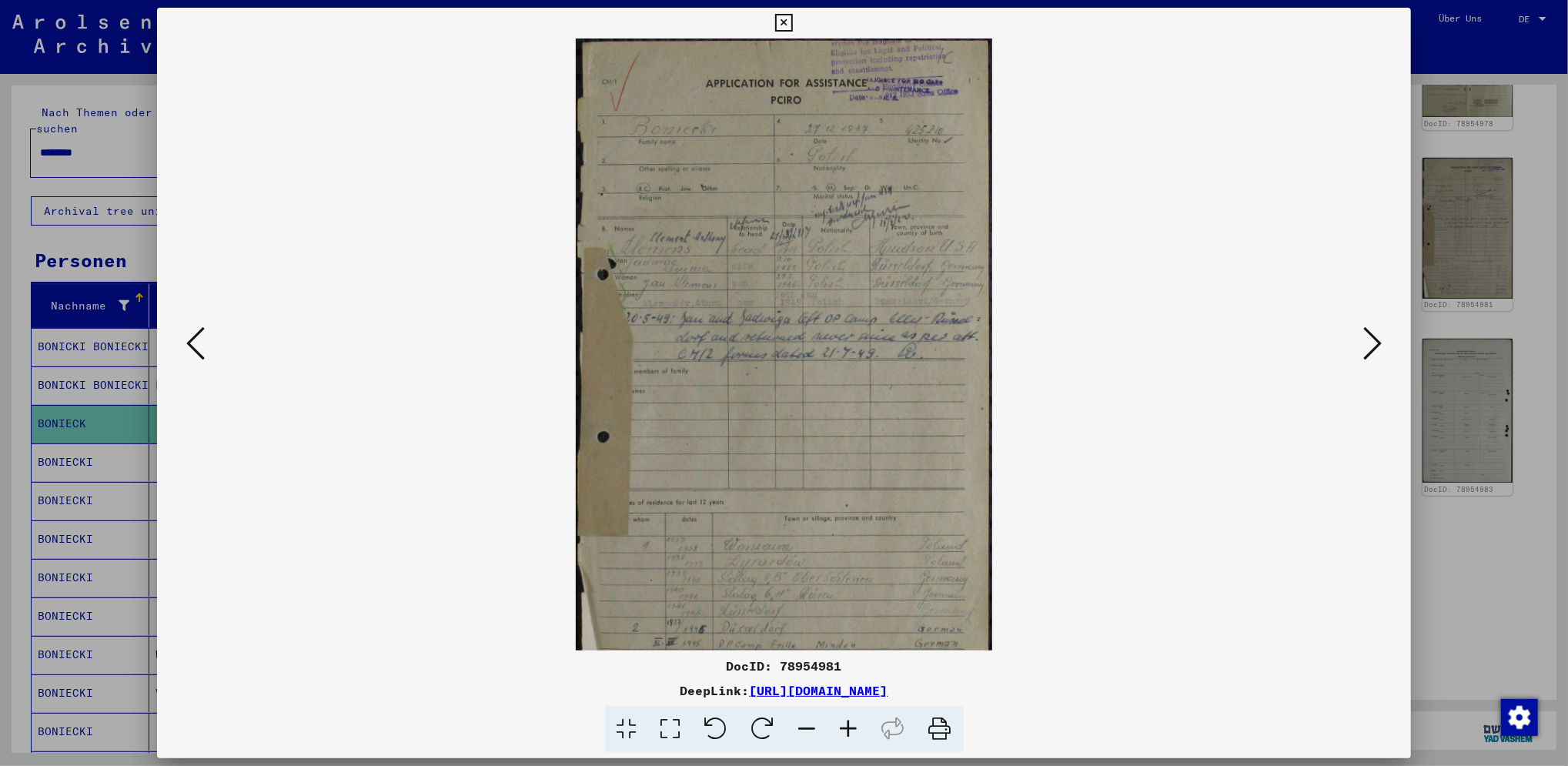
click at [847, 727] on icon at bounding box center [849, 729] width 42 height 47
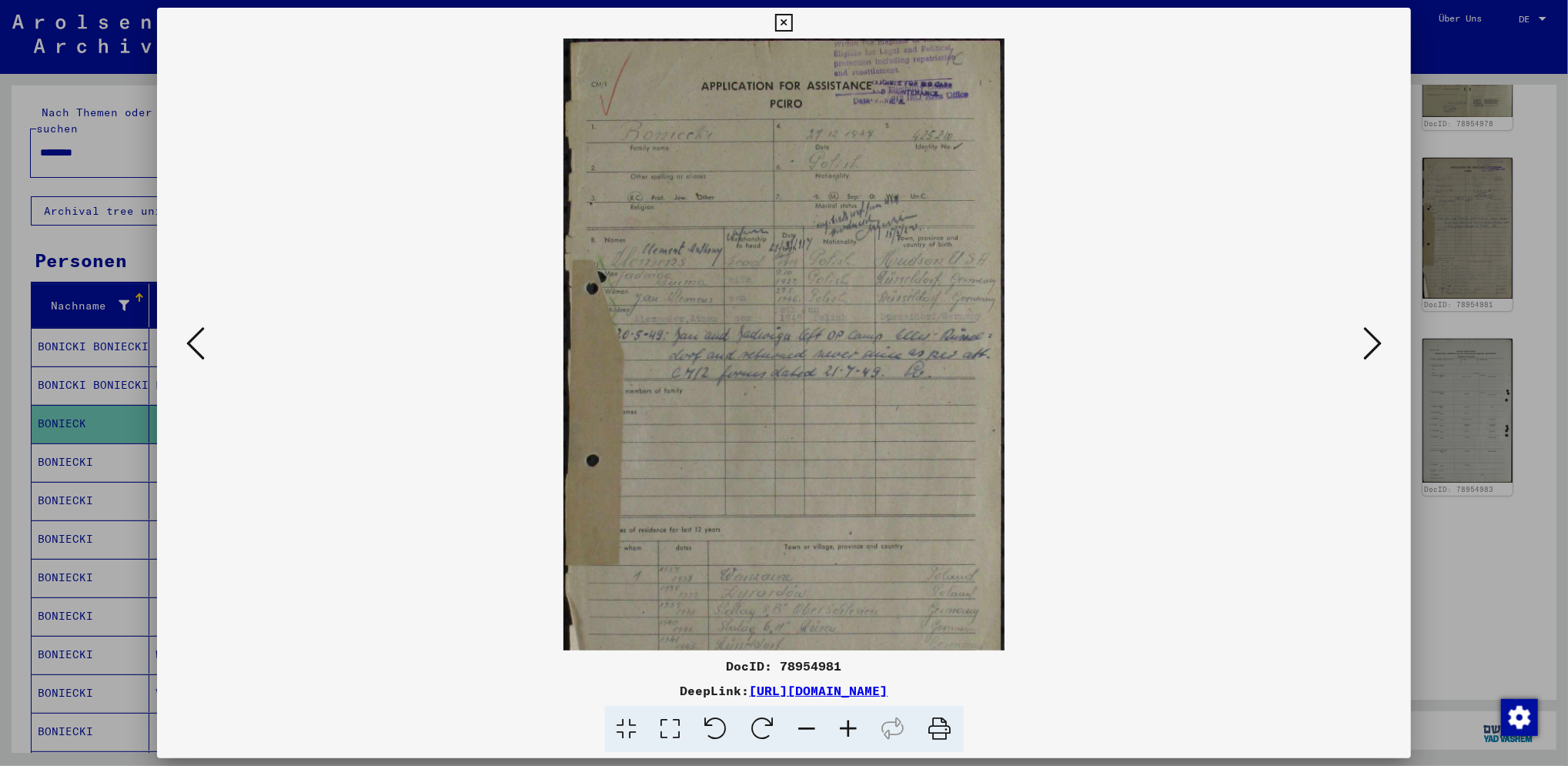
click at [847, 727] on icon at bounding box center [849, 729] width 42 height 47
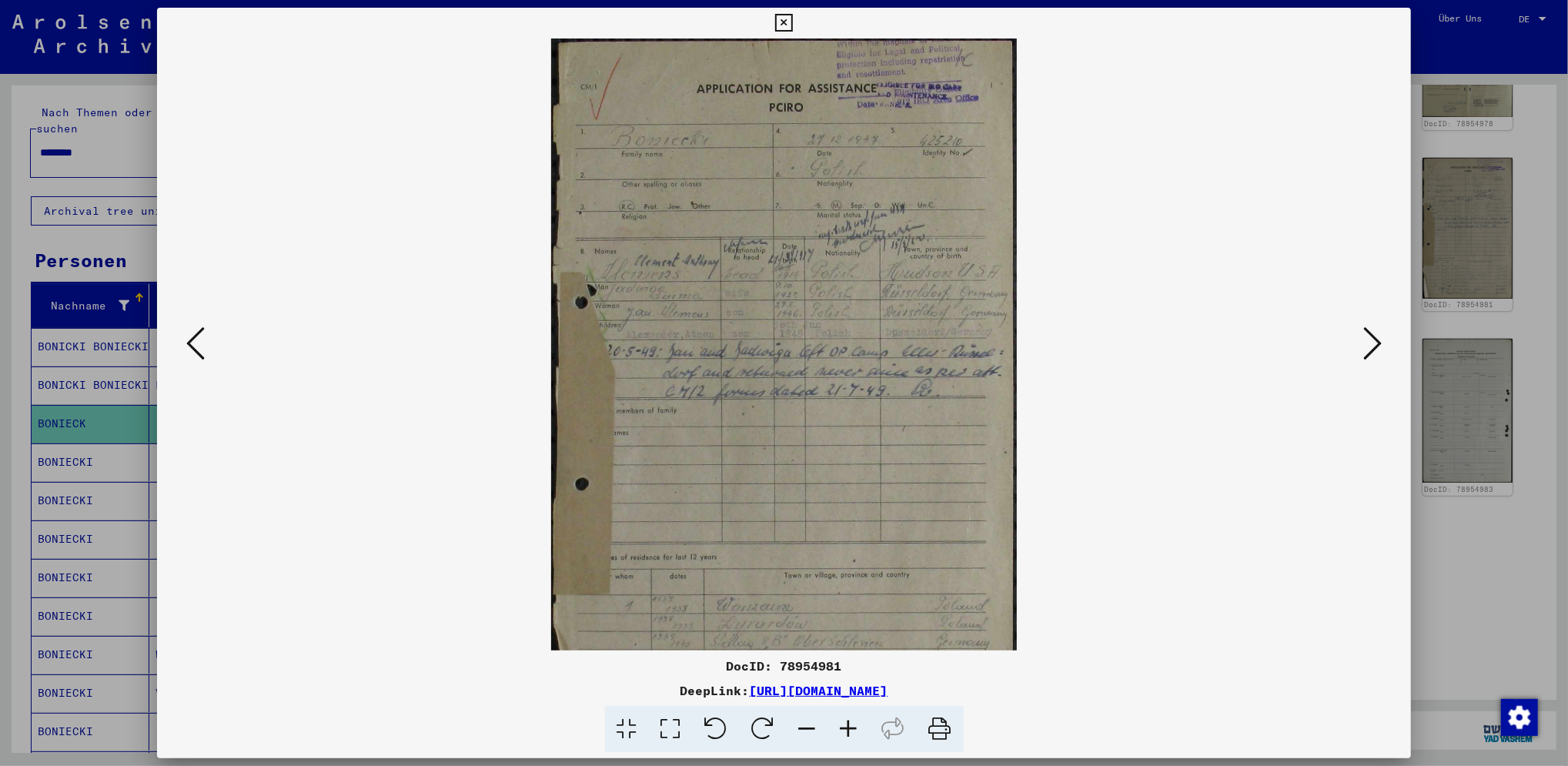
click at [847, 727] on icon at bounding box center [849, 729] width 42 height 47
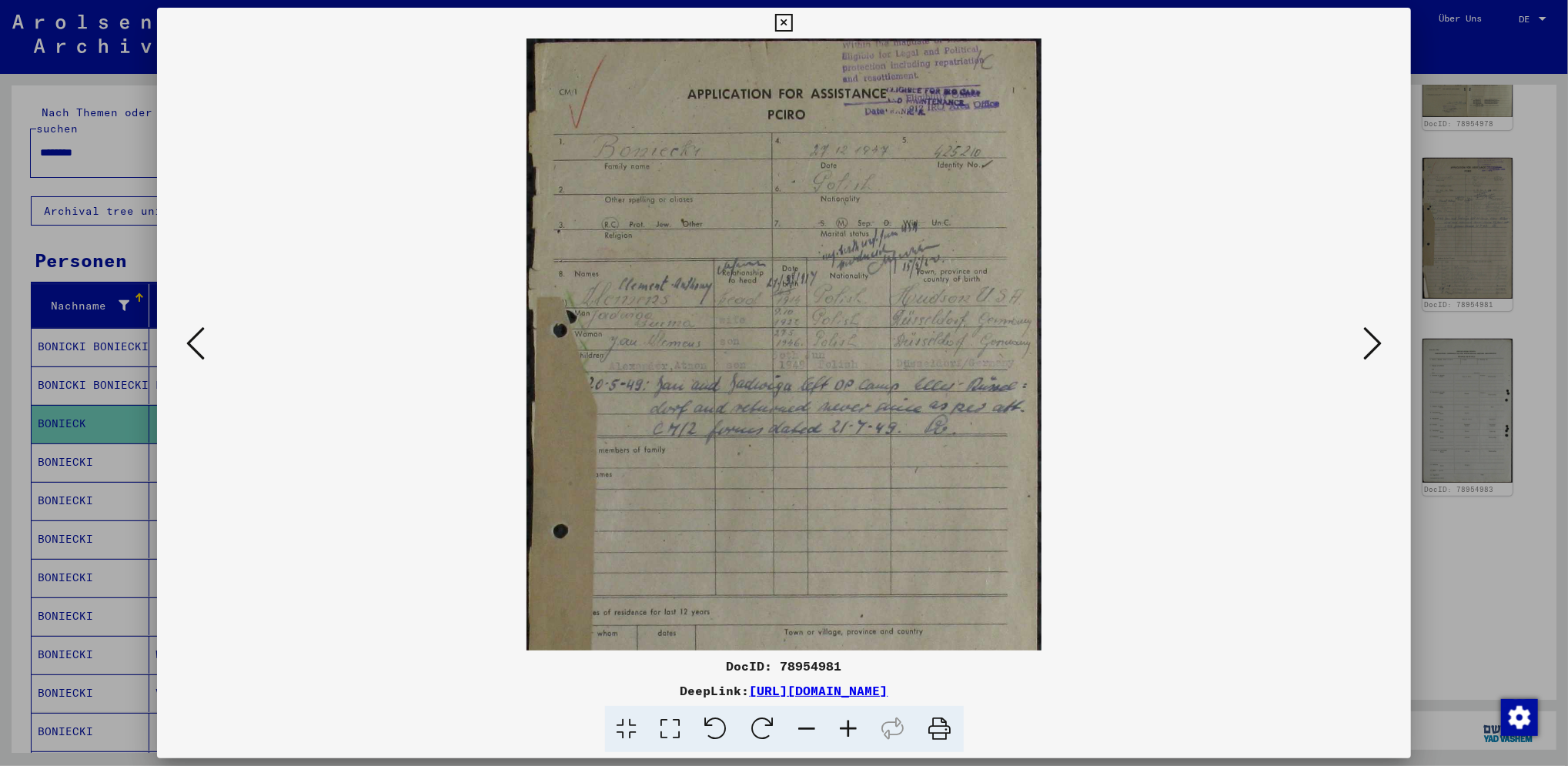
click at [847, 727] on icon at bounding box center [849, 729] width 42 height 47
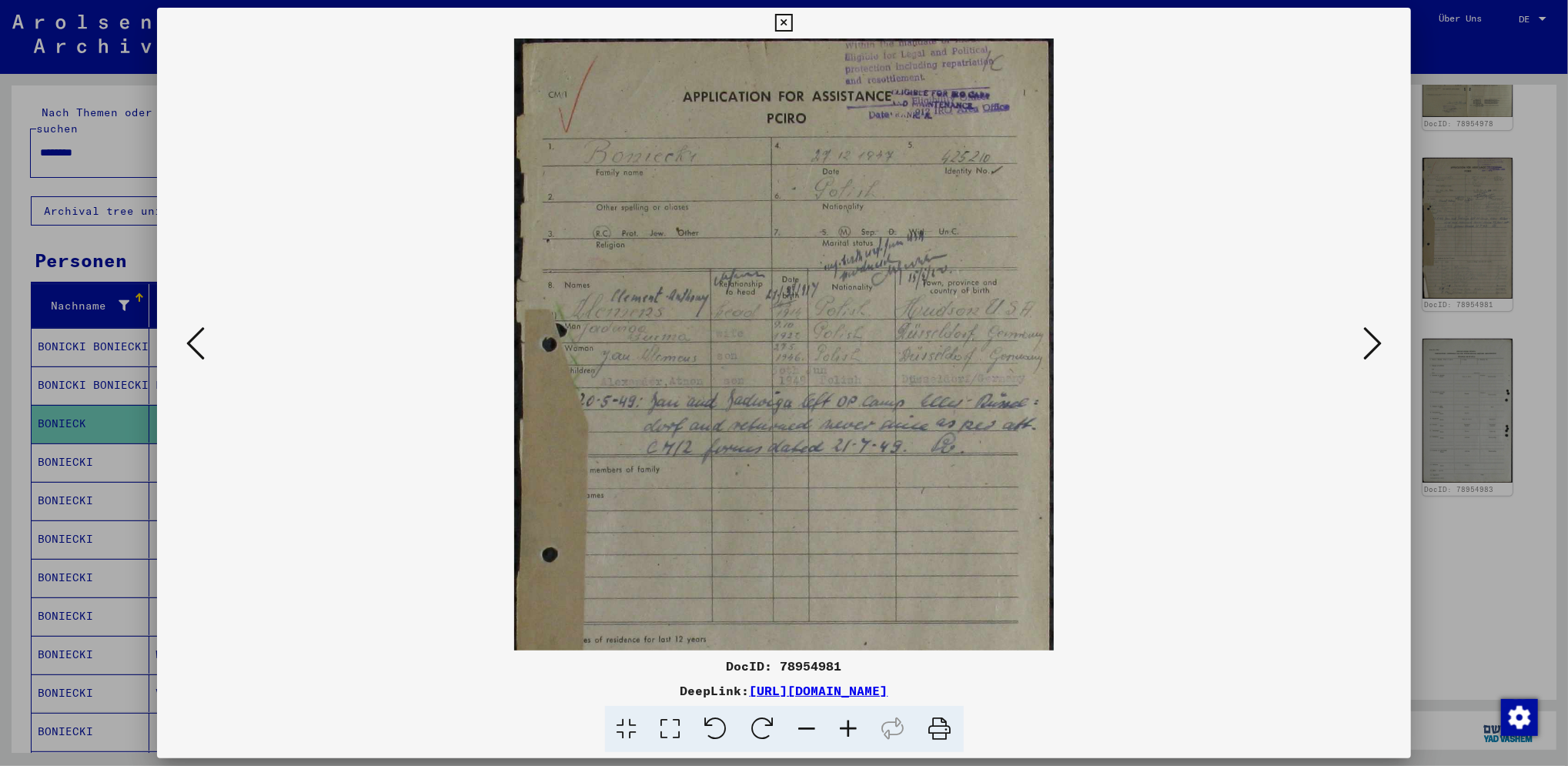
click at [847, 727] on icon at bounding box center [849, 729] width 42 height 47
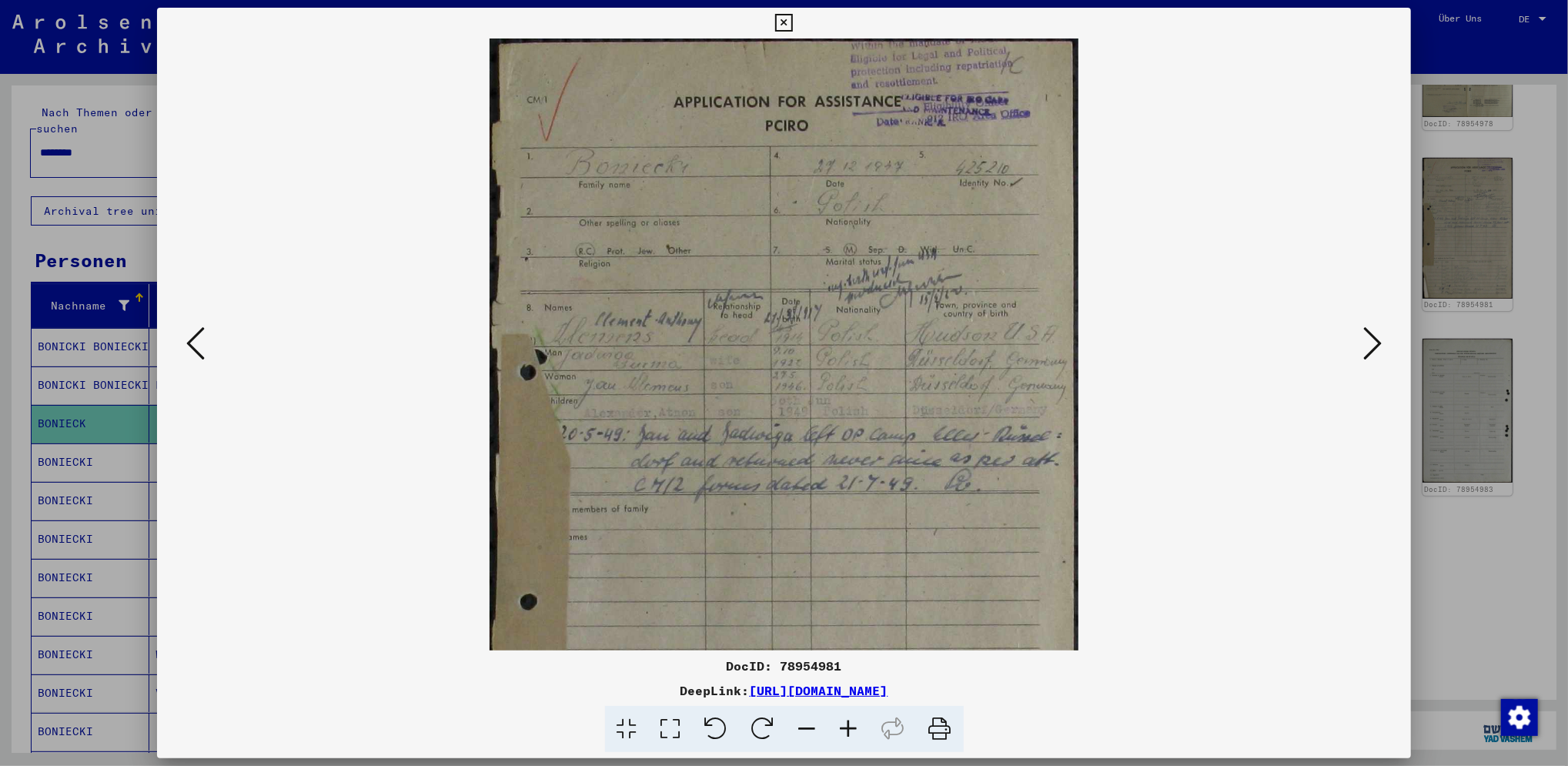
click at [847, 727] on icon at bounding box center [849, 729] width 42 height 47
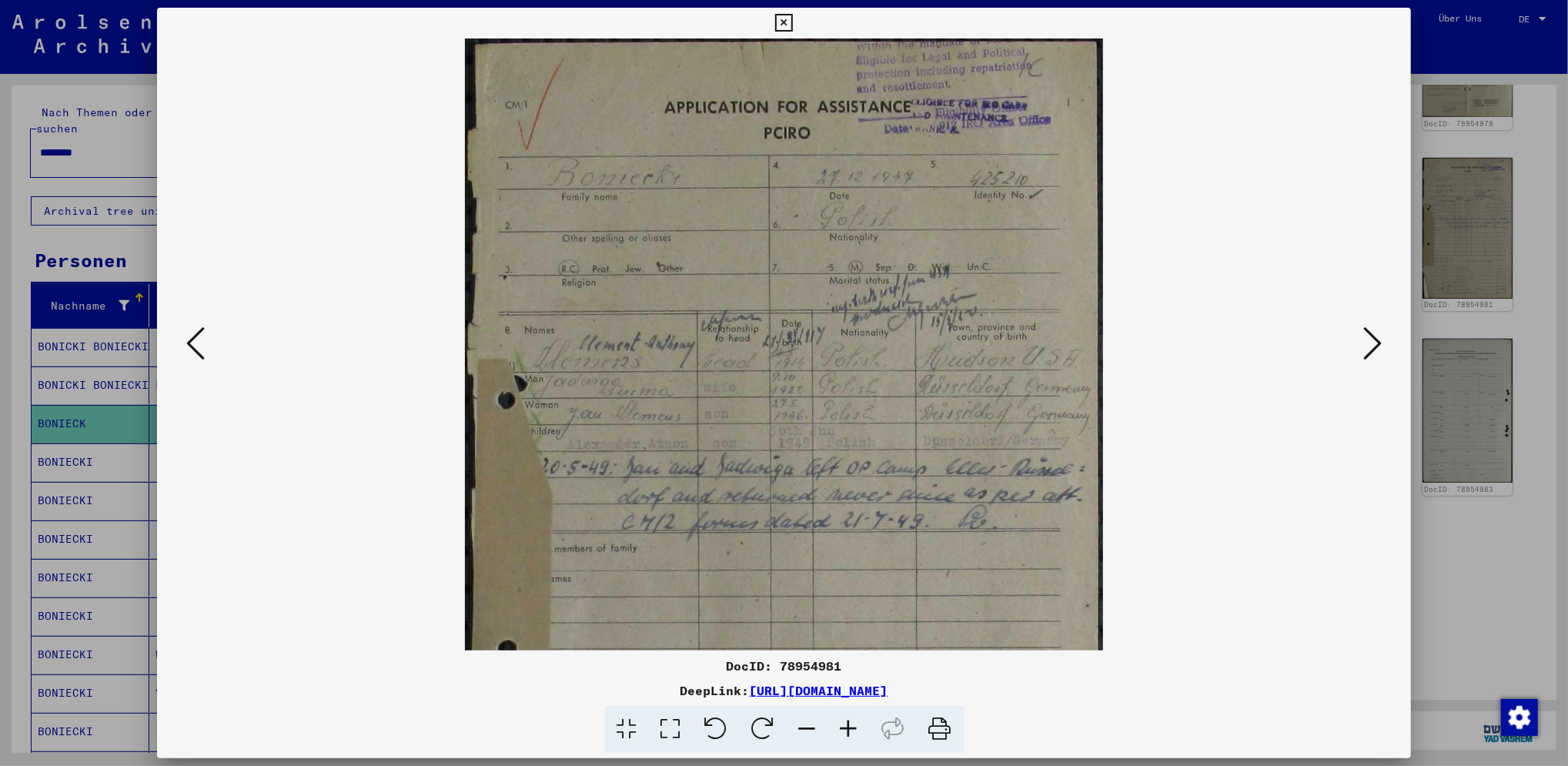
click at [847, 727] on icon at bounding box center [849, 729] width 42 height 47
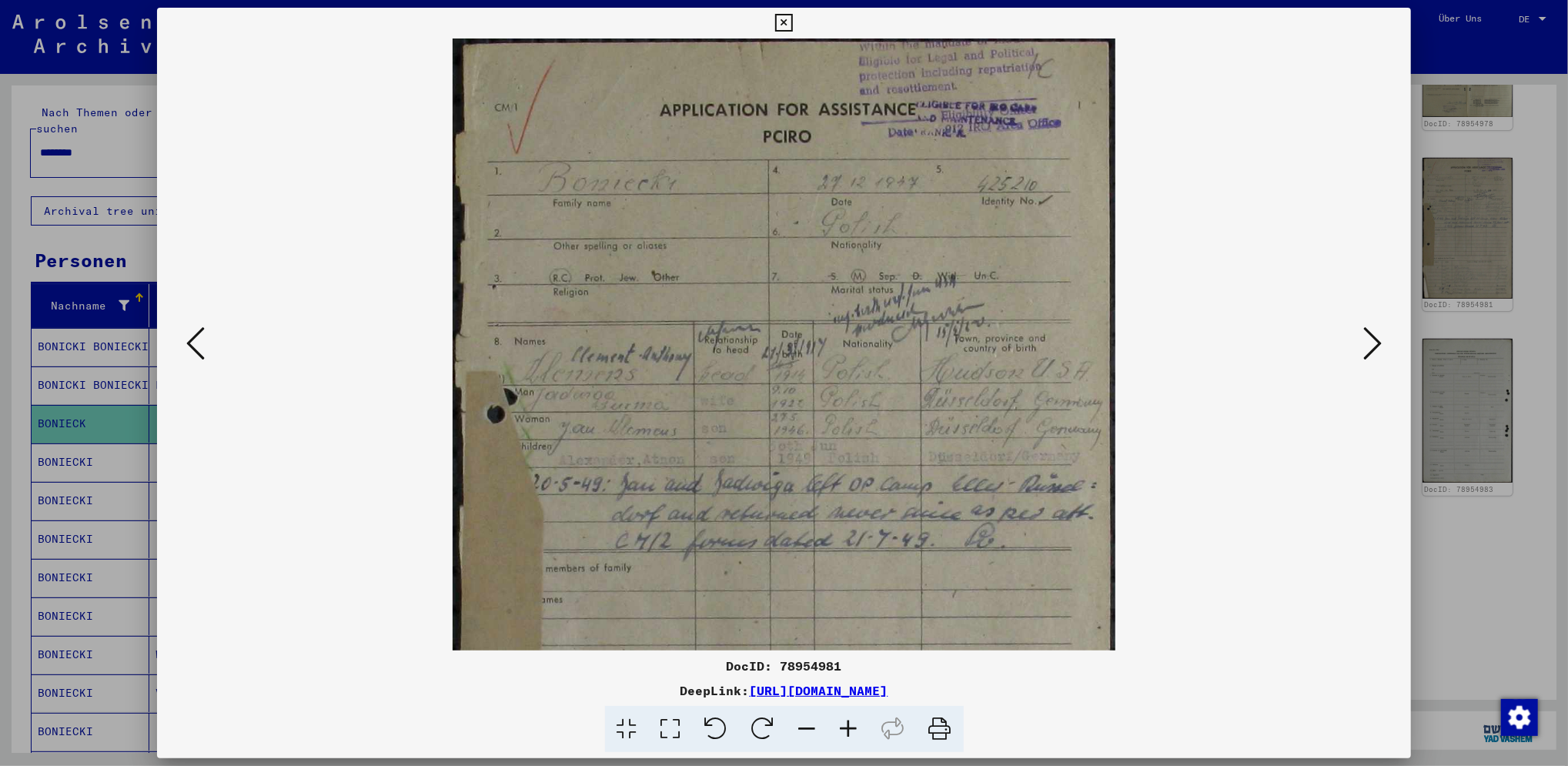
click at [847, 727] on icon at bounding box center [849, 729] width 42 height 47
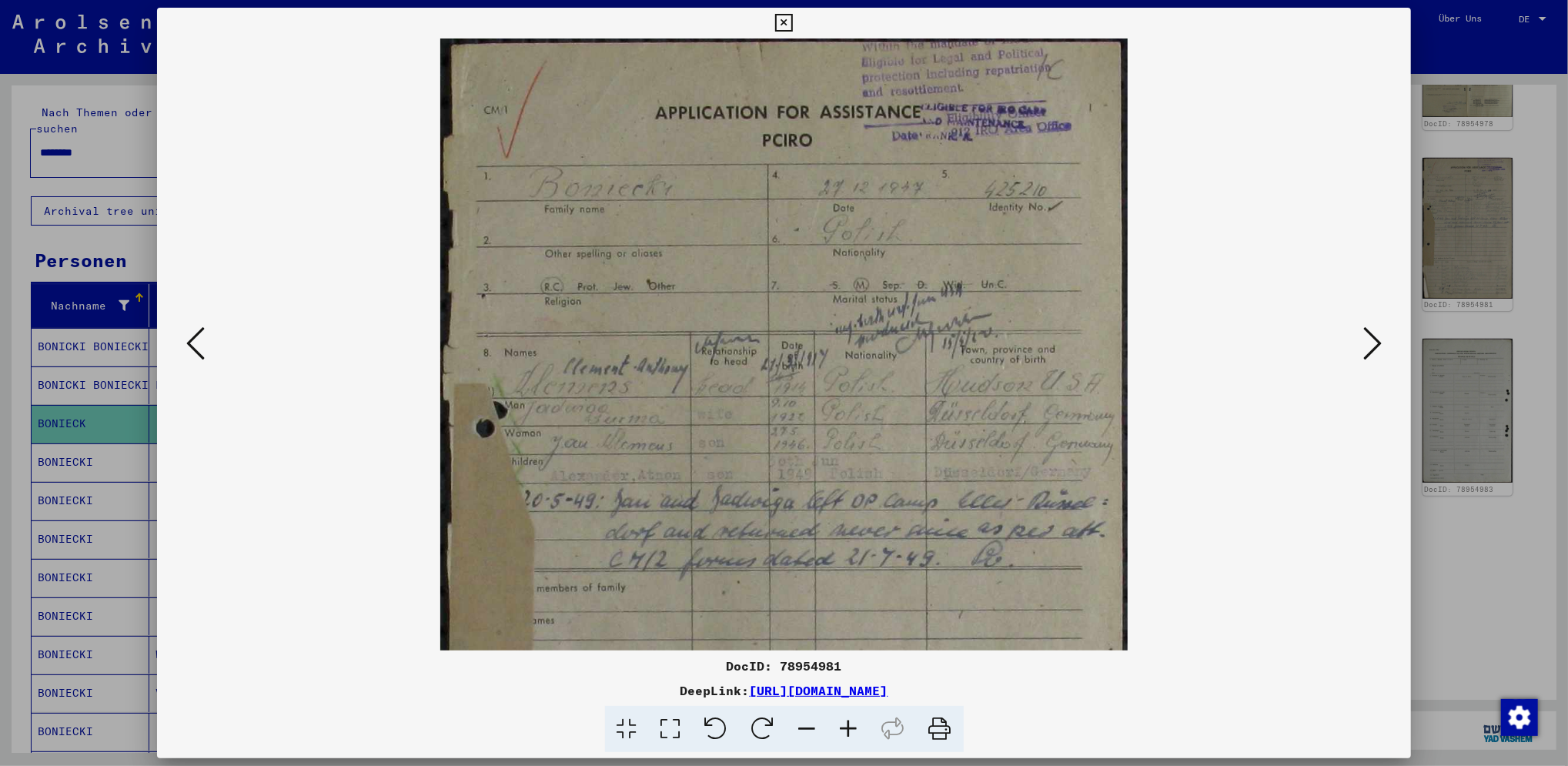
click at [847, 727] on icon at bounding box center [849, 729] width 42 height 47
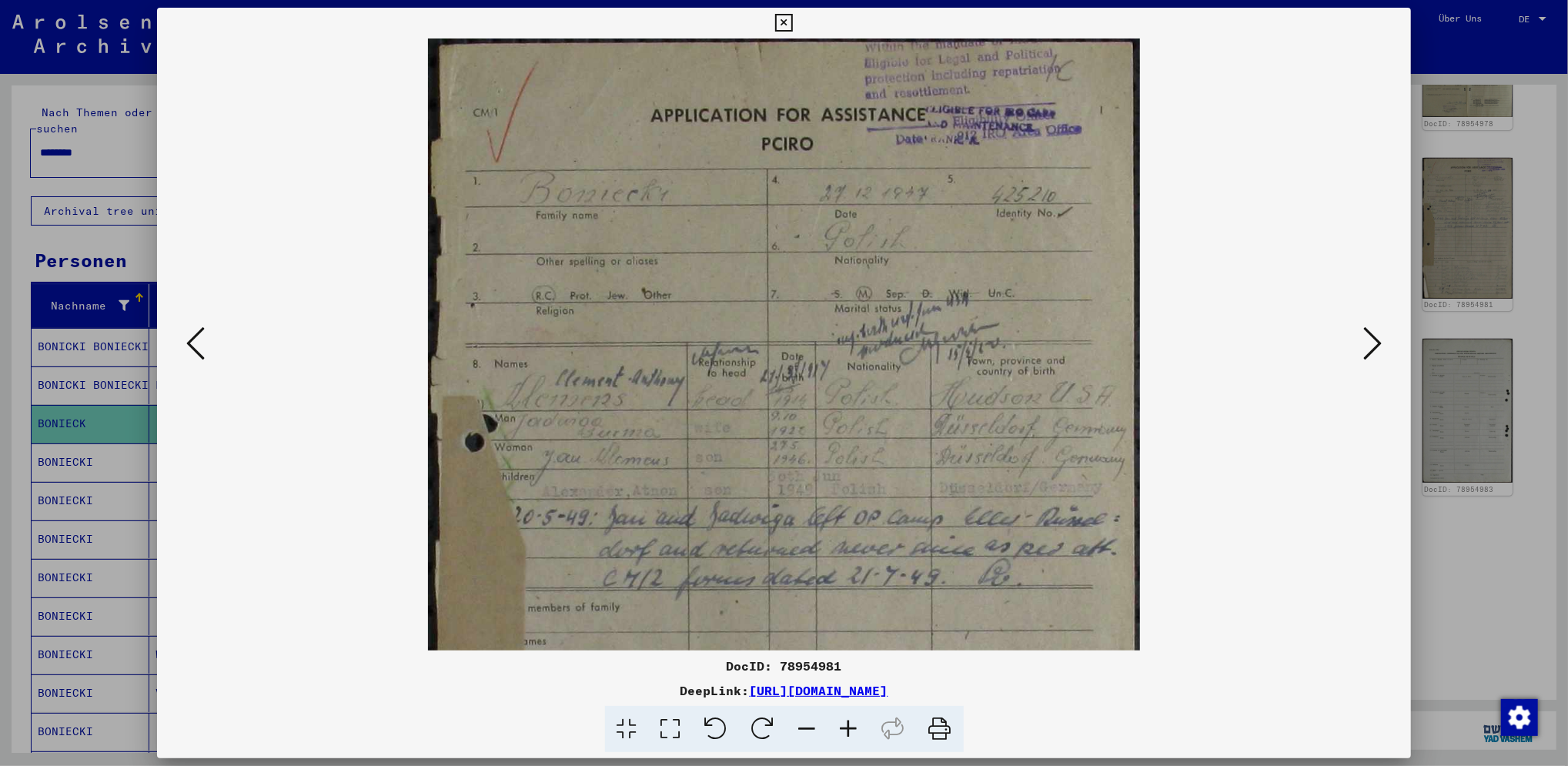
click at [847, 727] on icon at bounding box center [849, 729] width 42 height 47
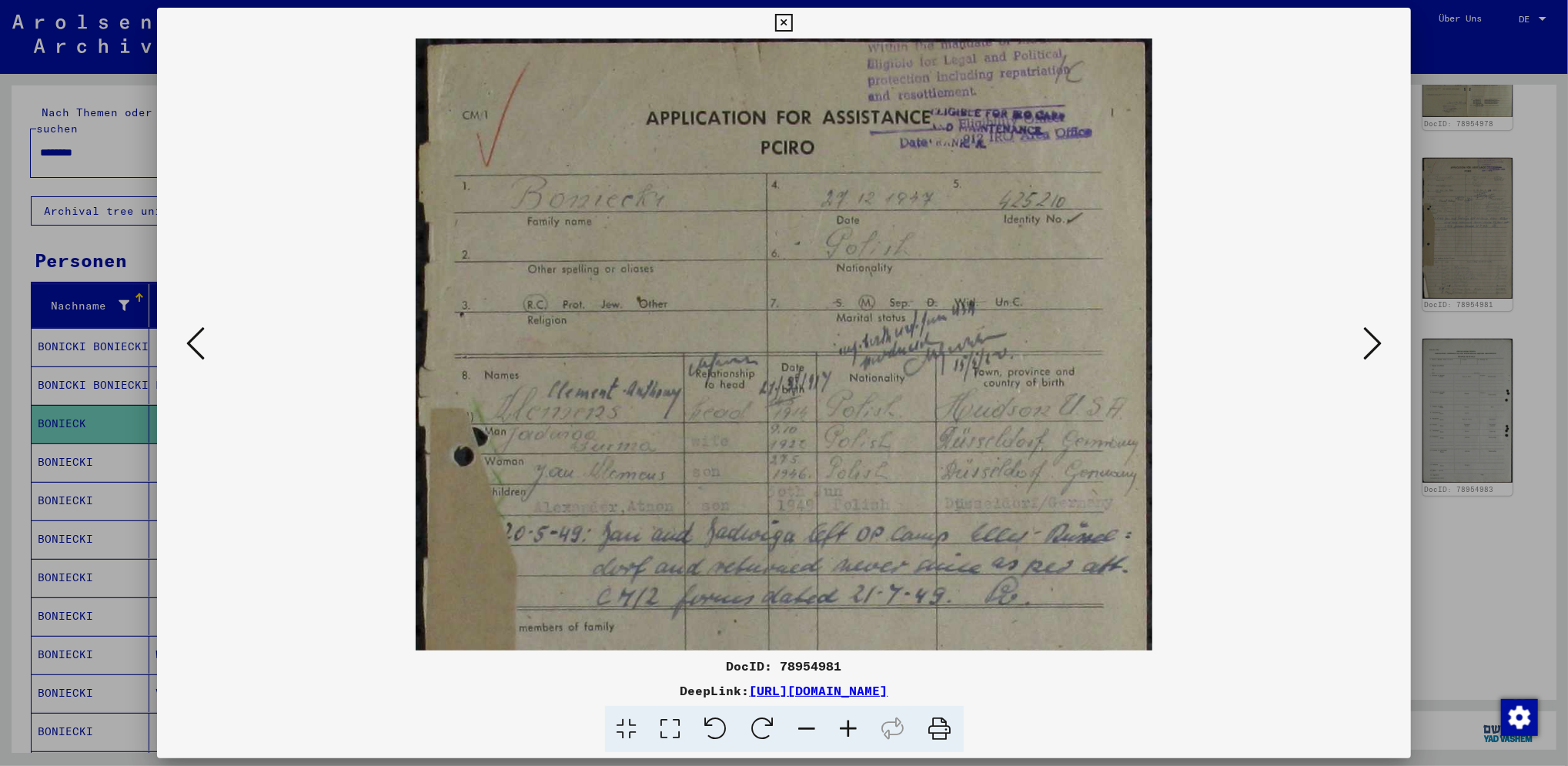
click at [844, 728] on icon at bounding box center [849, 729] width 42 height 47
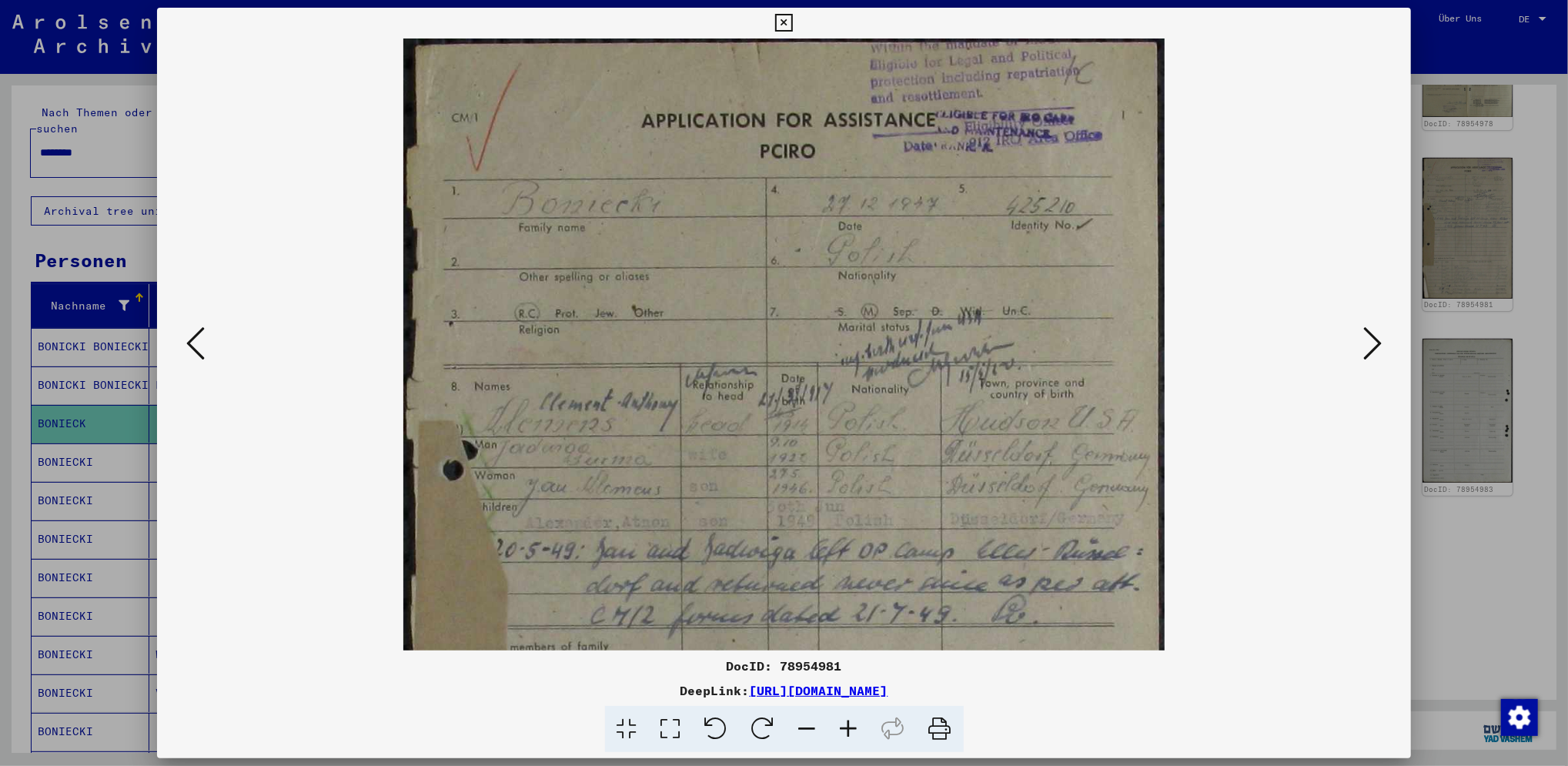
click at [844, 728] on icon at bounding box center [849, 729] width 42 height 47
click at [194, 347] on icon at bounding box center [196, 343] width 19 height 37
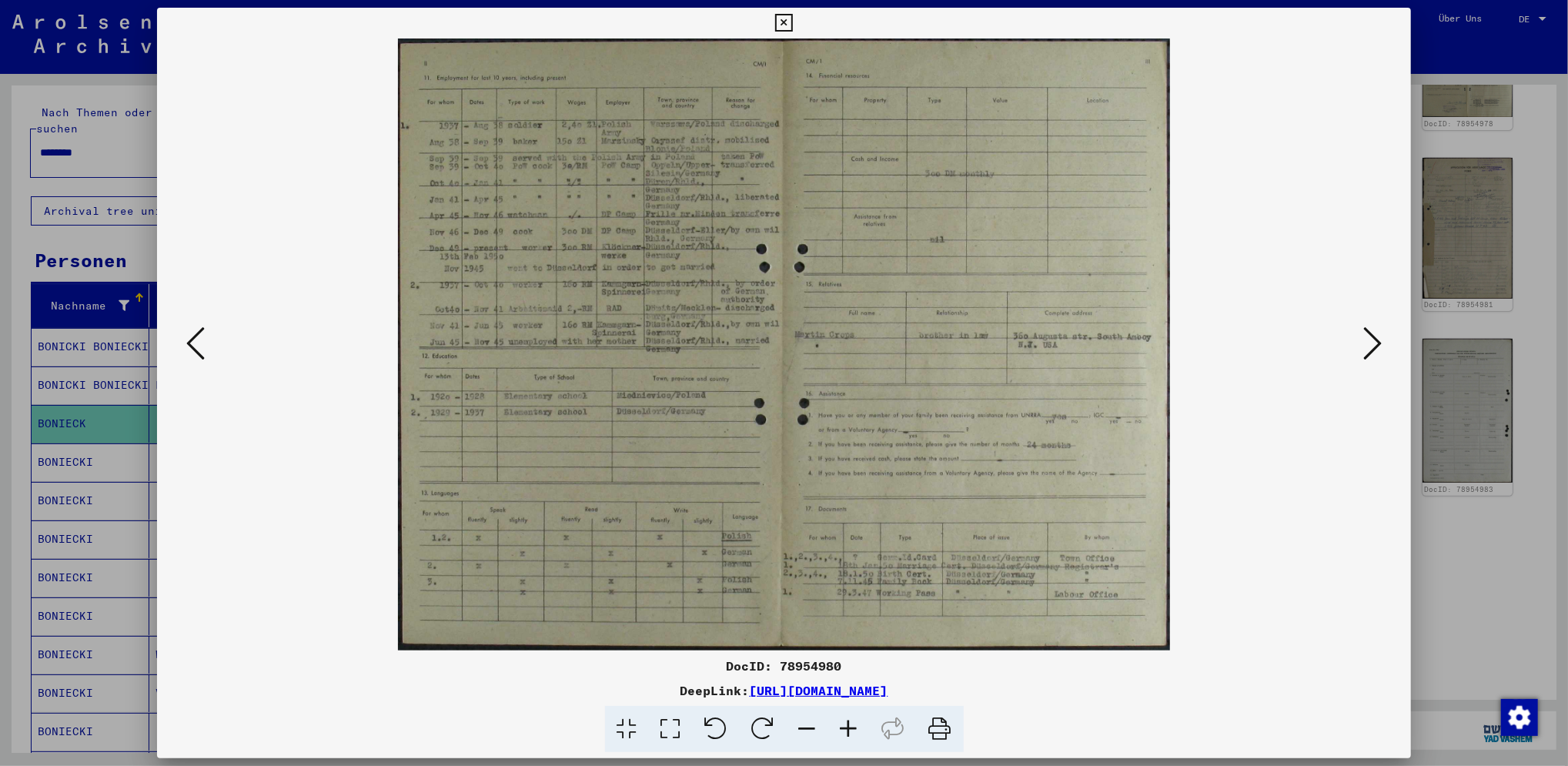
click at [194, 347] on icon at bounding box center [196, 343] width 19 height 37
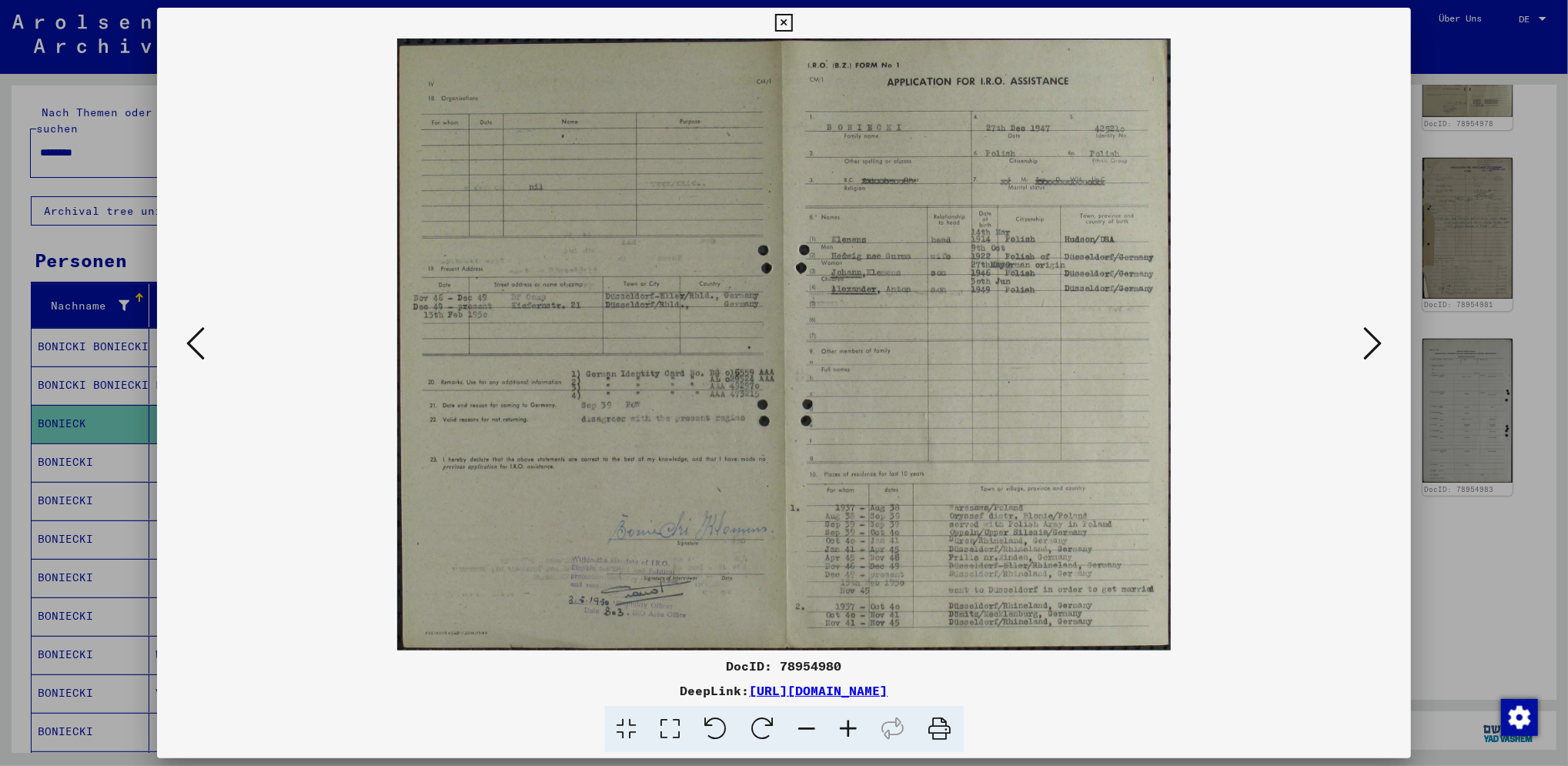
click at [194, 347] on icon at bounding box center [196, 343] width 19 height 37
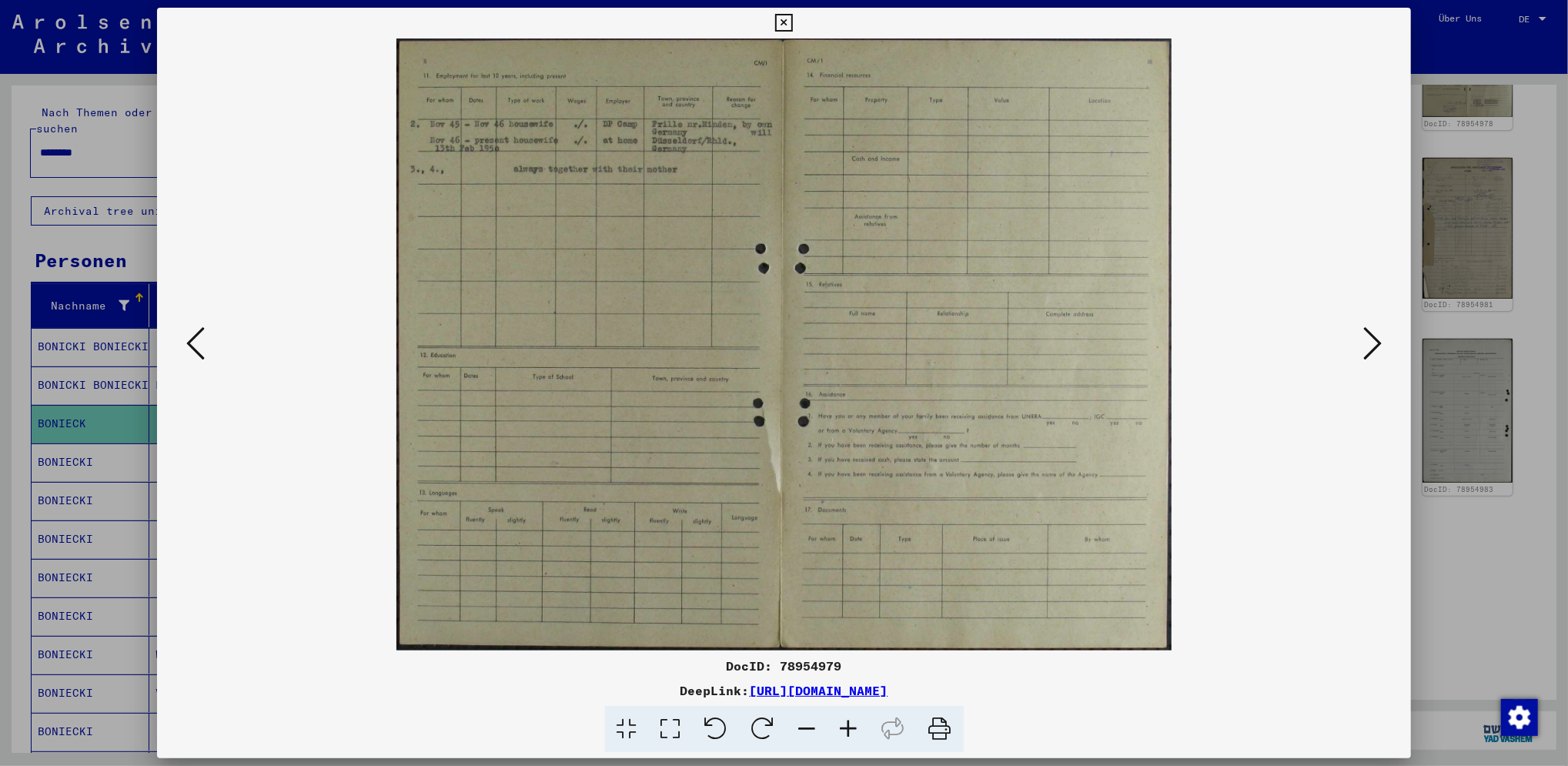
click at [194, 347] on icon at bounding box center [196, 343] width 19 height 37
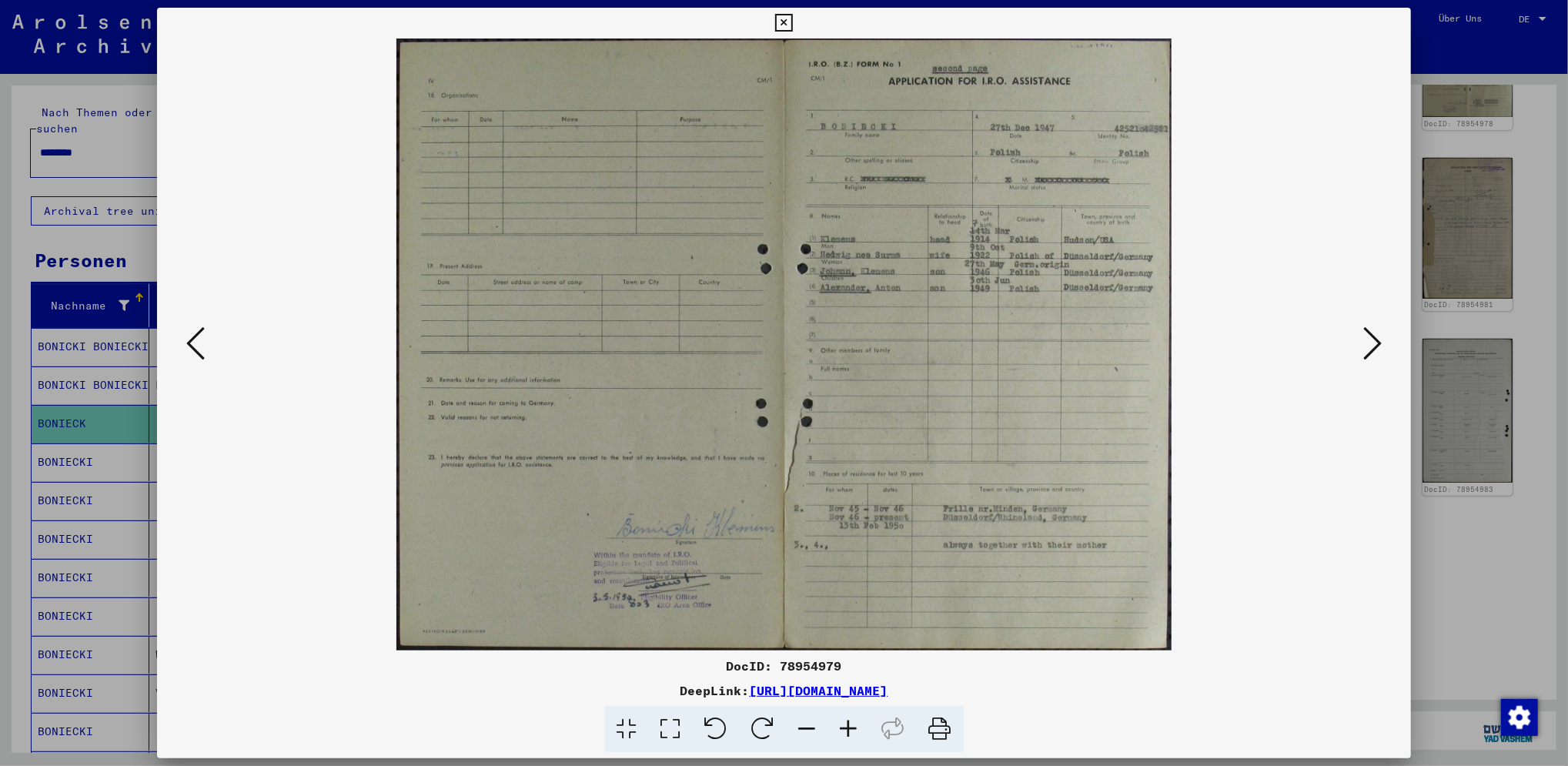
click at [194, 347] on icon at bounding box center [196, 343] width 19 height 37
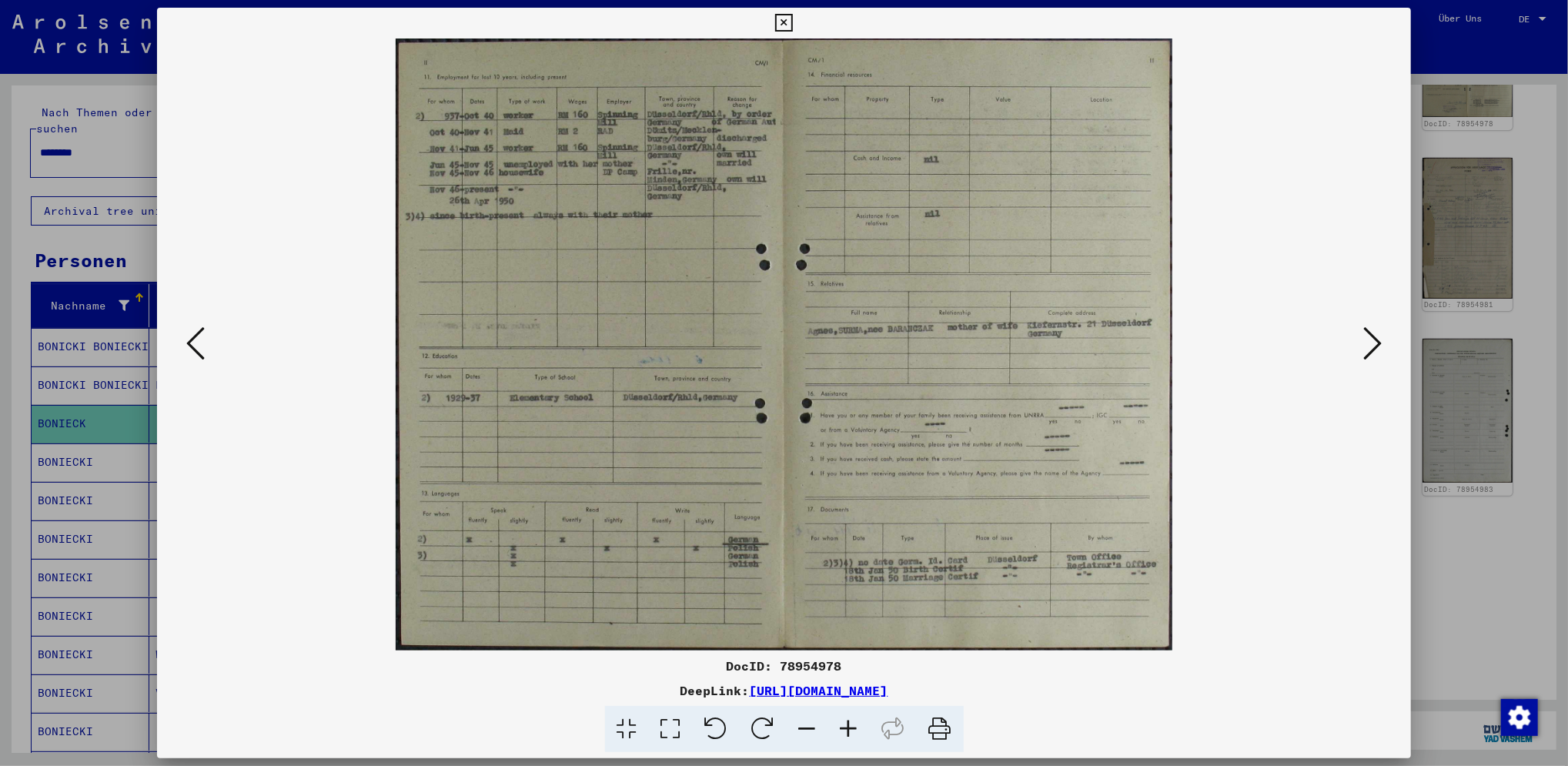
click at [786, 26] on icon at bounding box center [784, 23] width 18 height 19
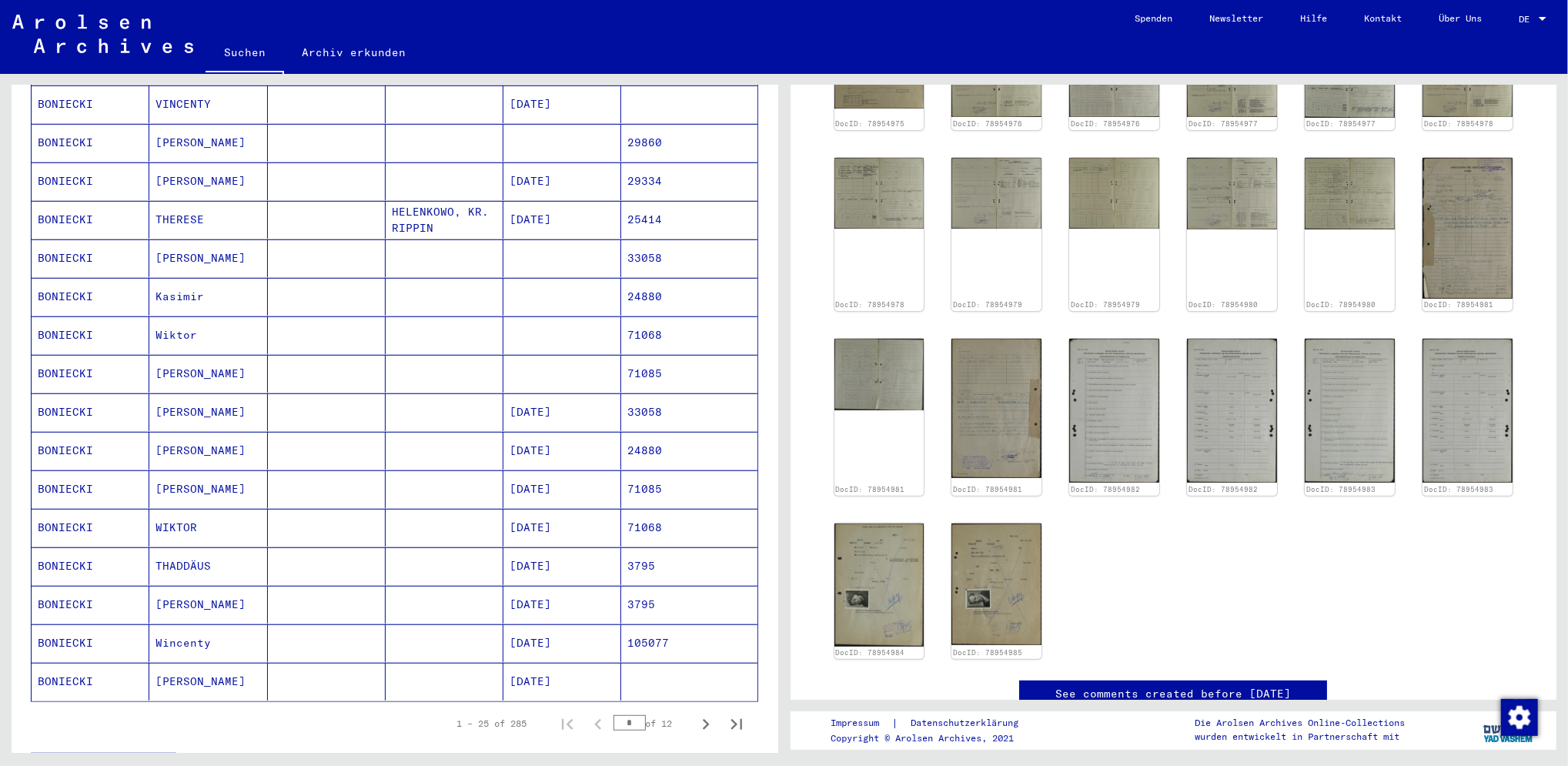
scroll to position [719, 0]
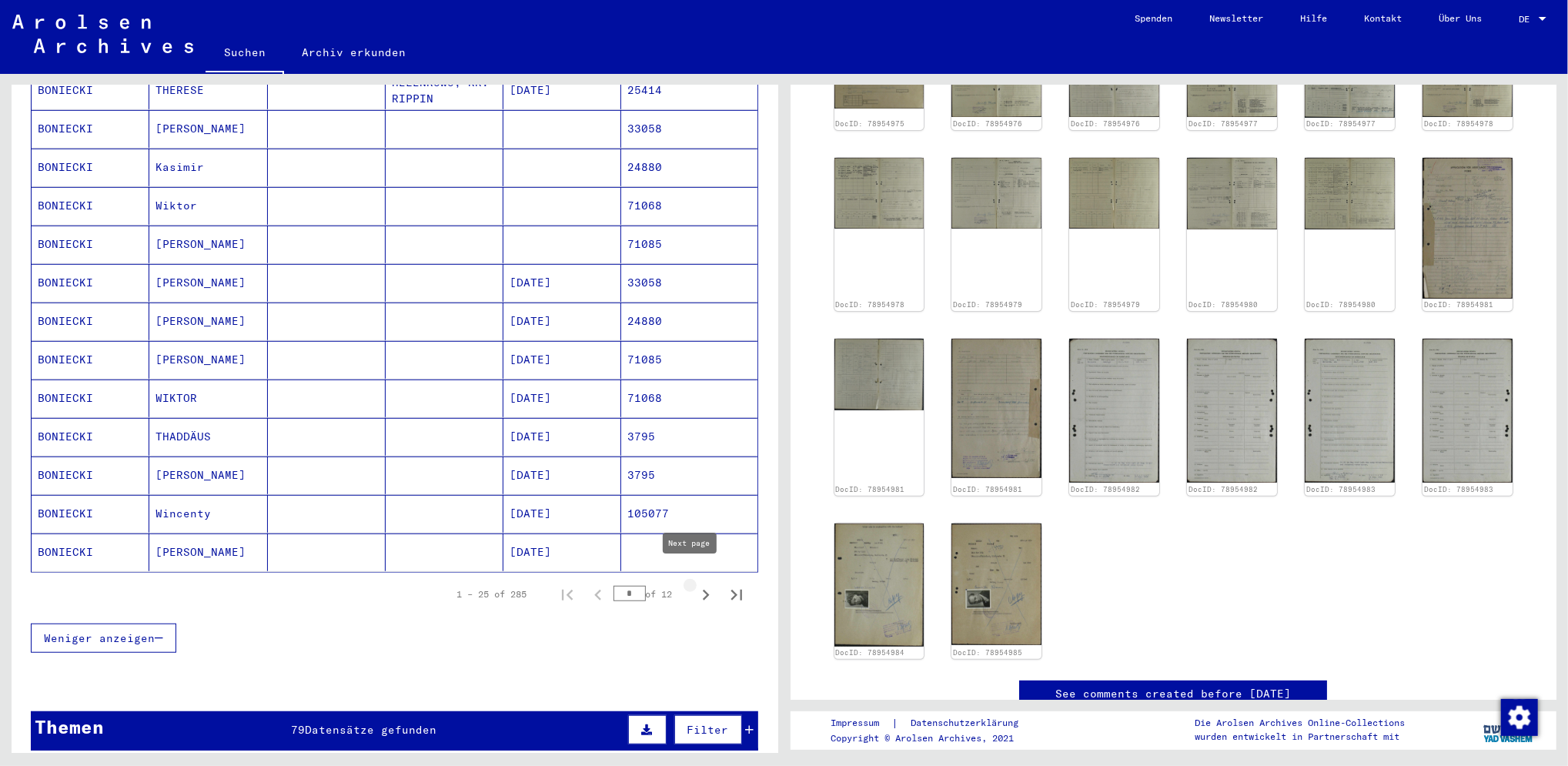
click at [703, 590] on icon "Next page" at bounding box center [707, 595] width 7 height 11
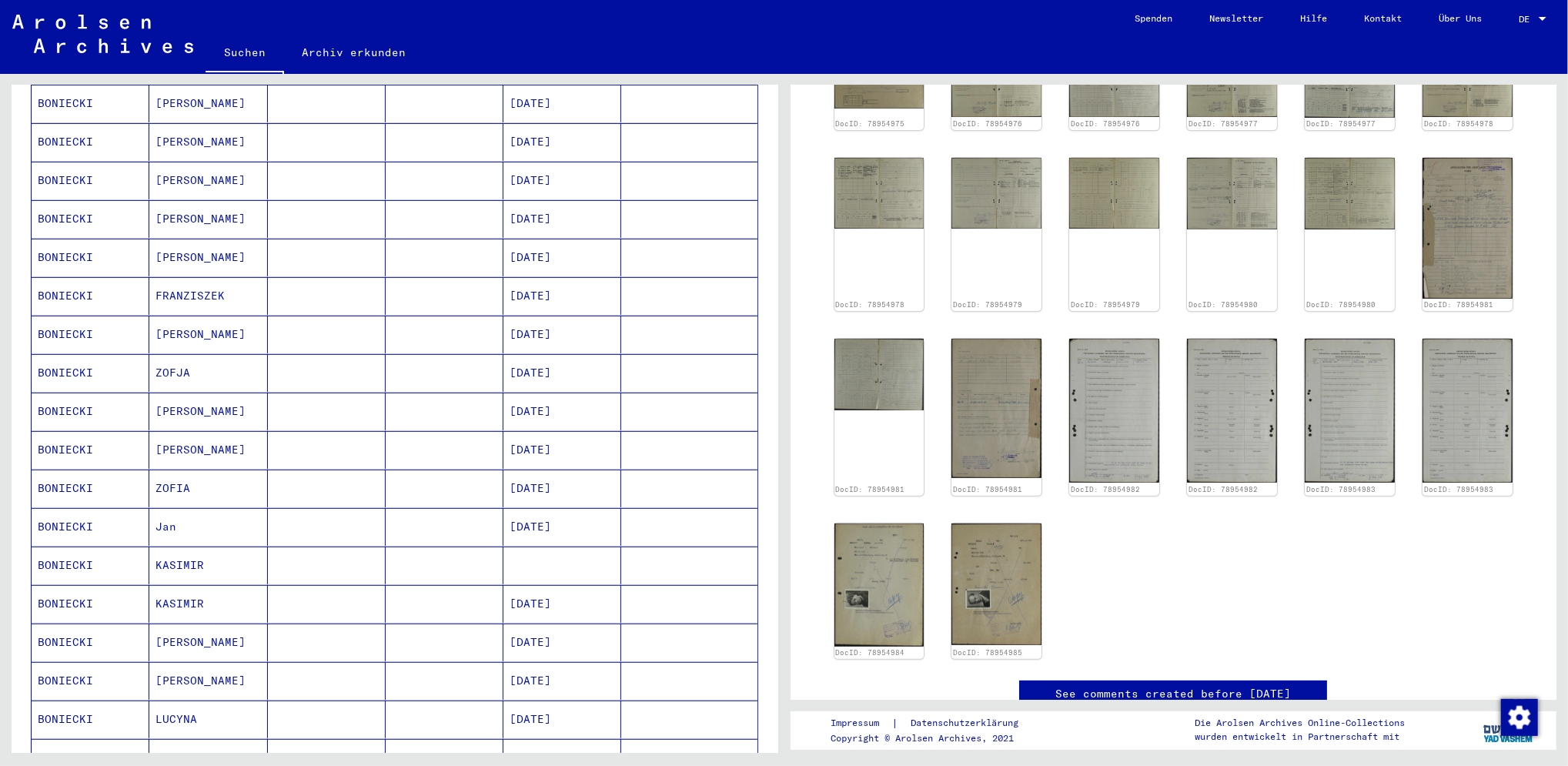
scroll to position [616, 0]
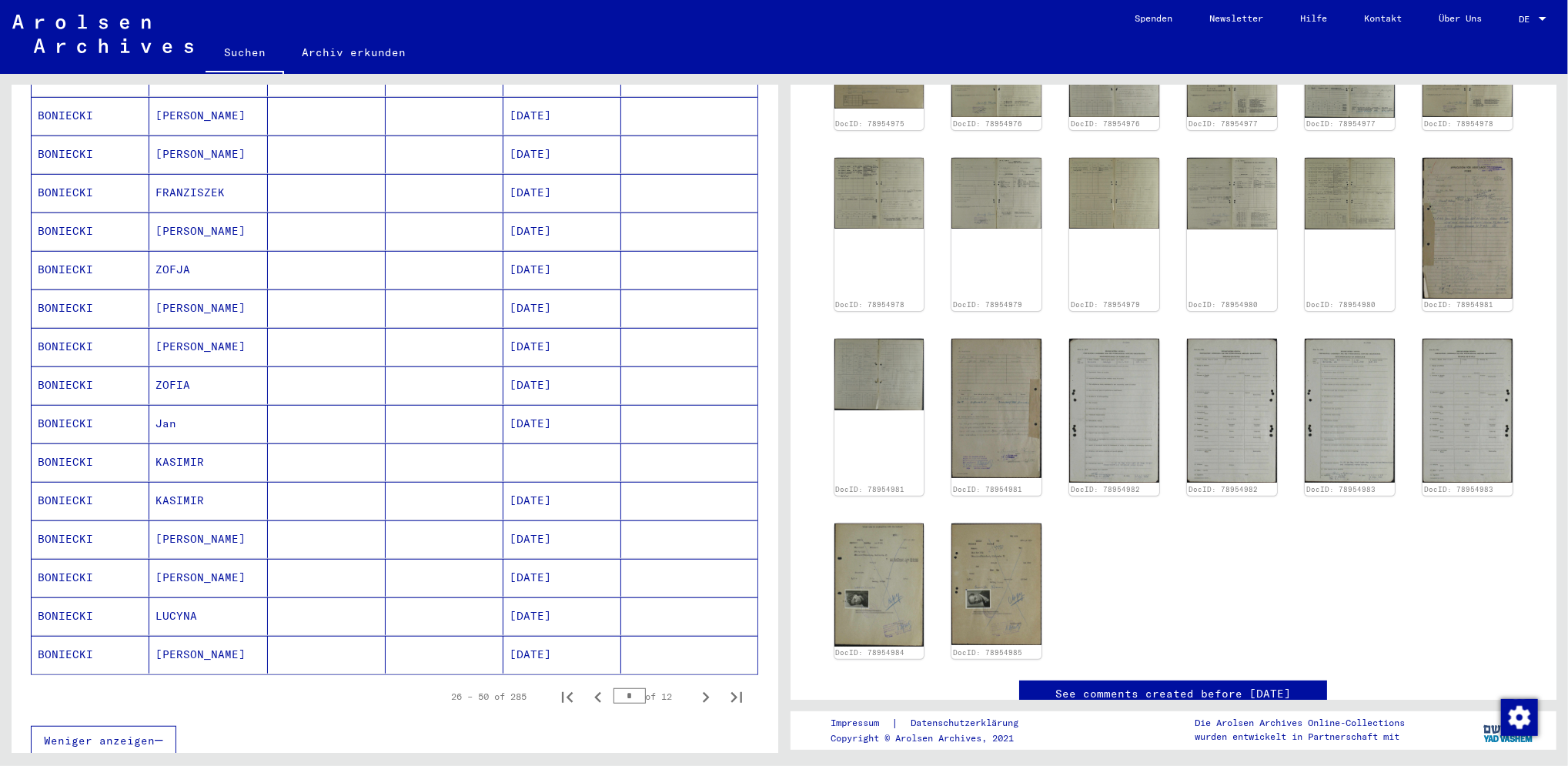
click at [524, 525] on mat-cell "[DATE]" at bounding box center [563, 539] width 118 height 38
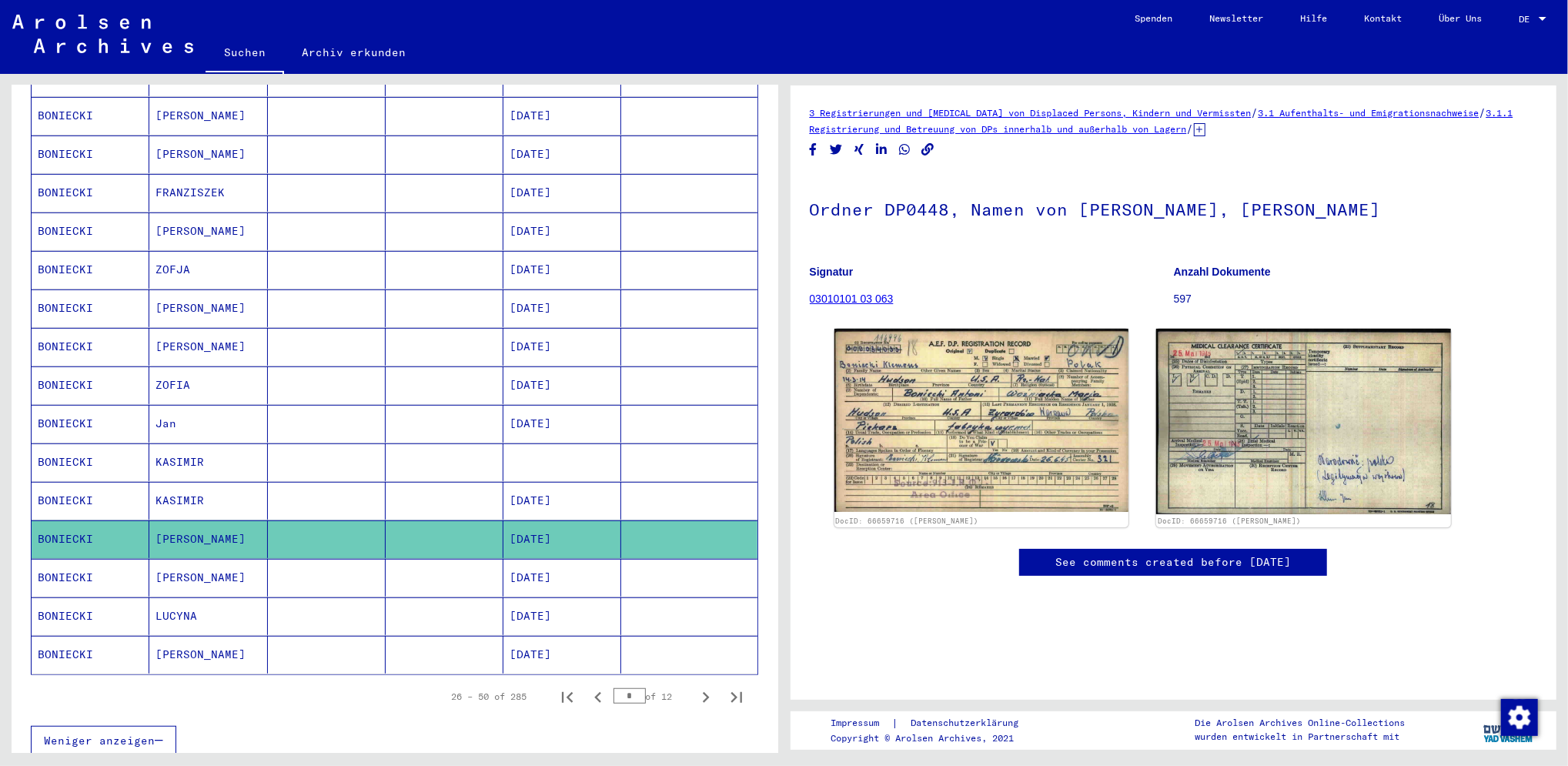
click at [521, 561] on mat-cell "[DATE]" at bounding box center [563, 578] width 118 height 38
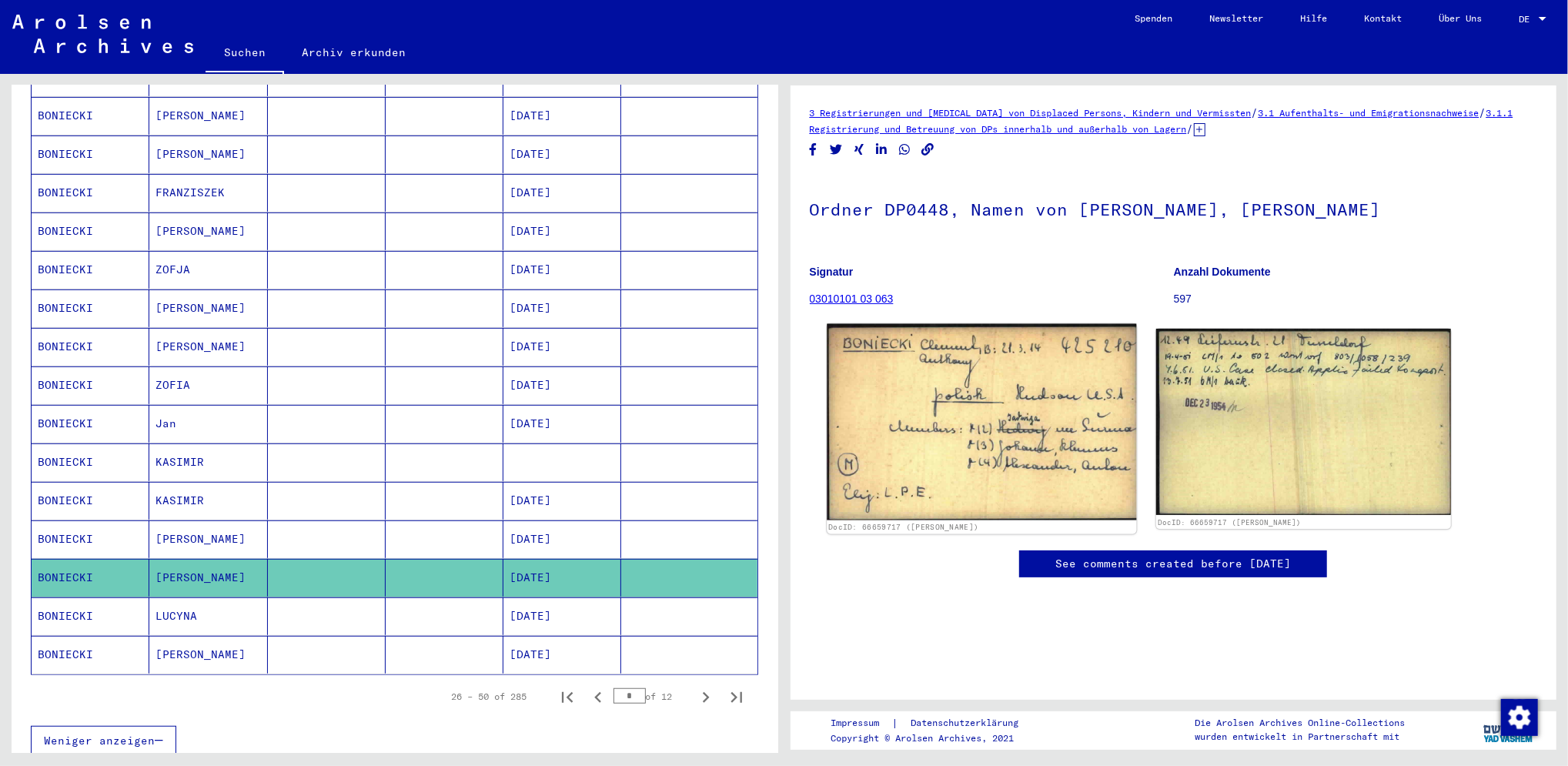
click at [1089, 450] on img at bounding box center [982, 422] width 310 height 196
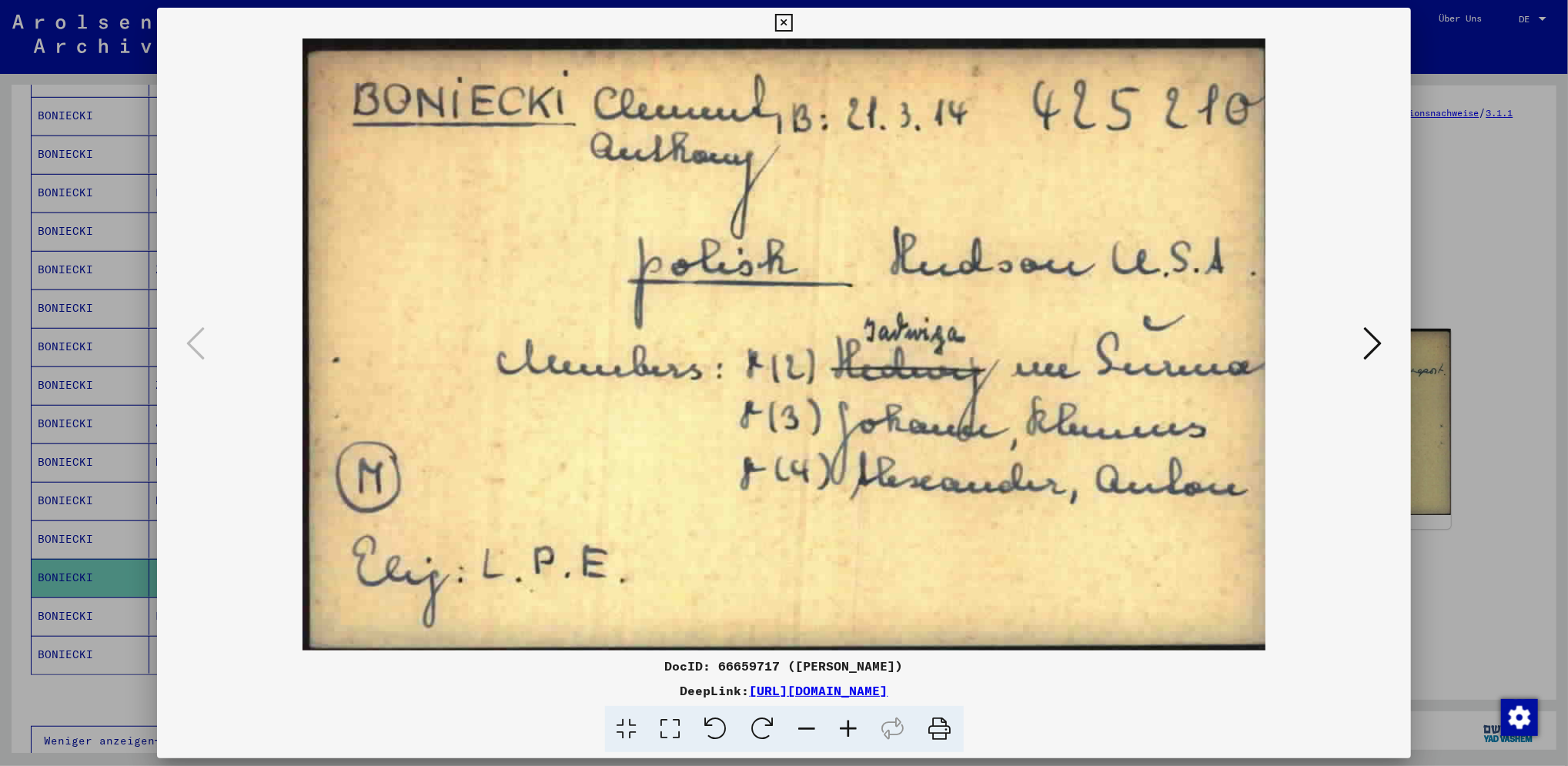
click at [1376, 348] on icon at bounding box center [1373, 343] width 19 height 37
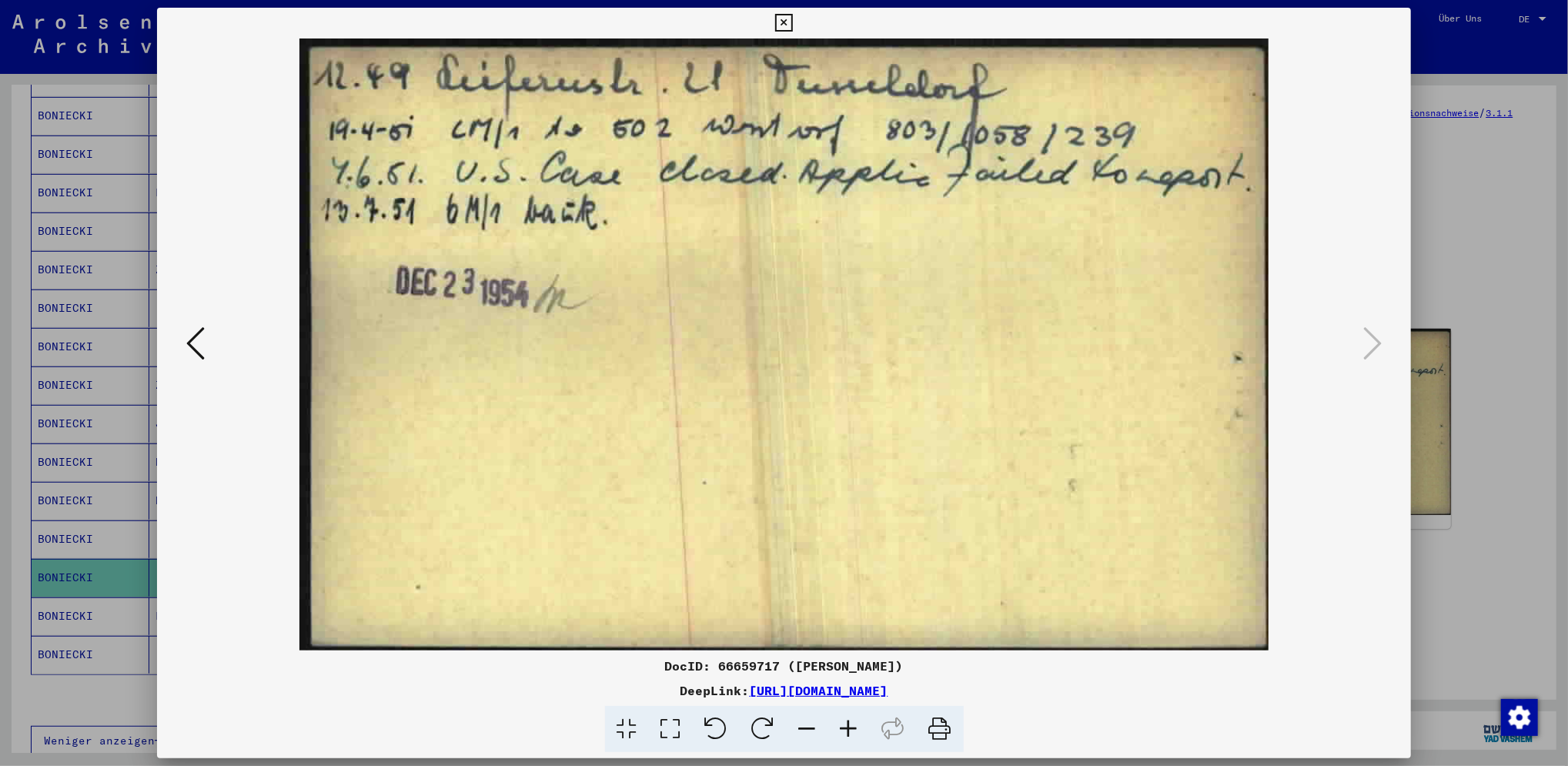
click at [785, 24] on icon at bounding box center [784, 23] width 18 height 19
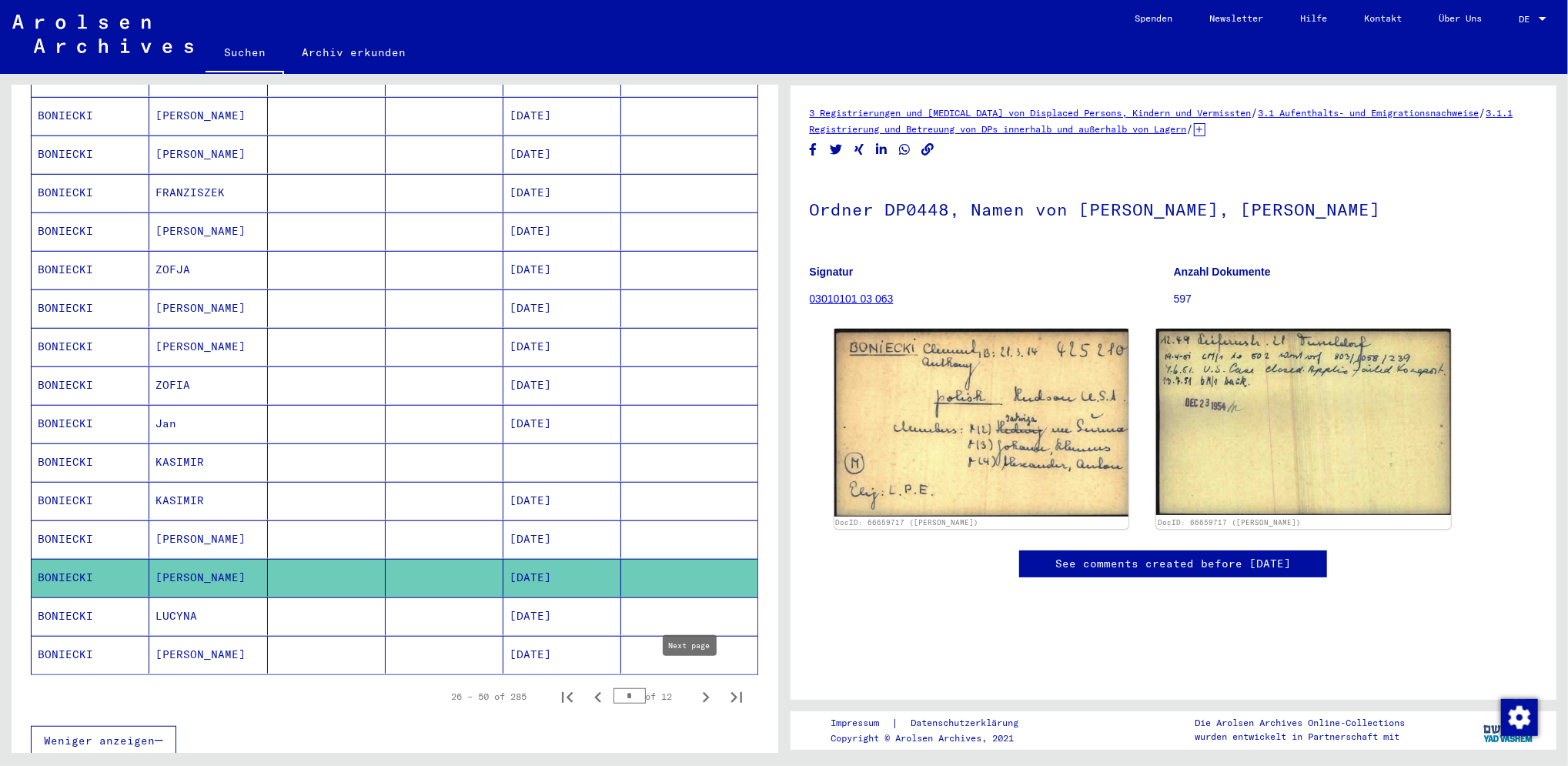
click at [703, 692] on icon "Next page" at bounding box center [707, 698] width 7 height 11
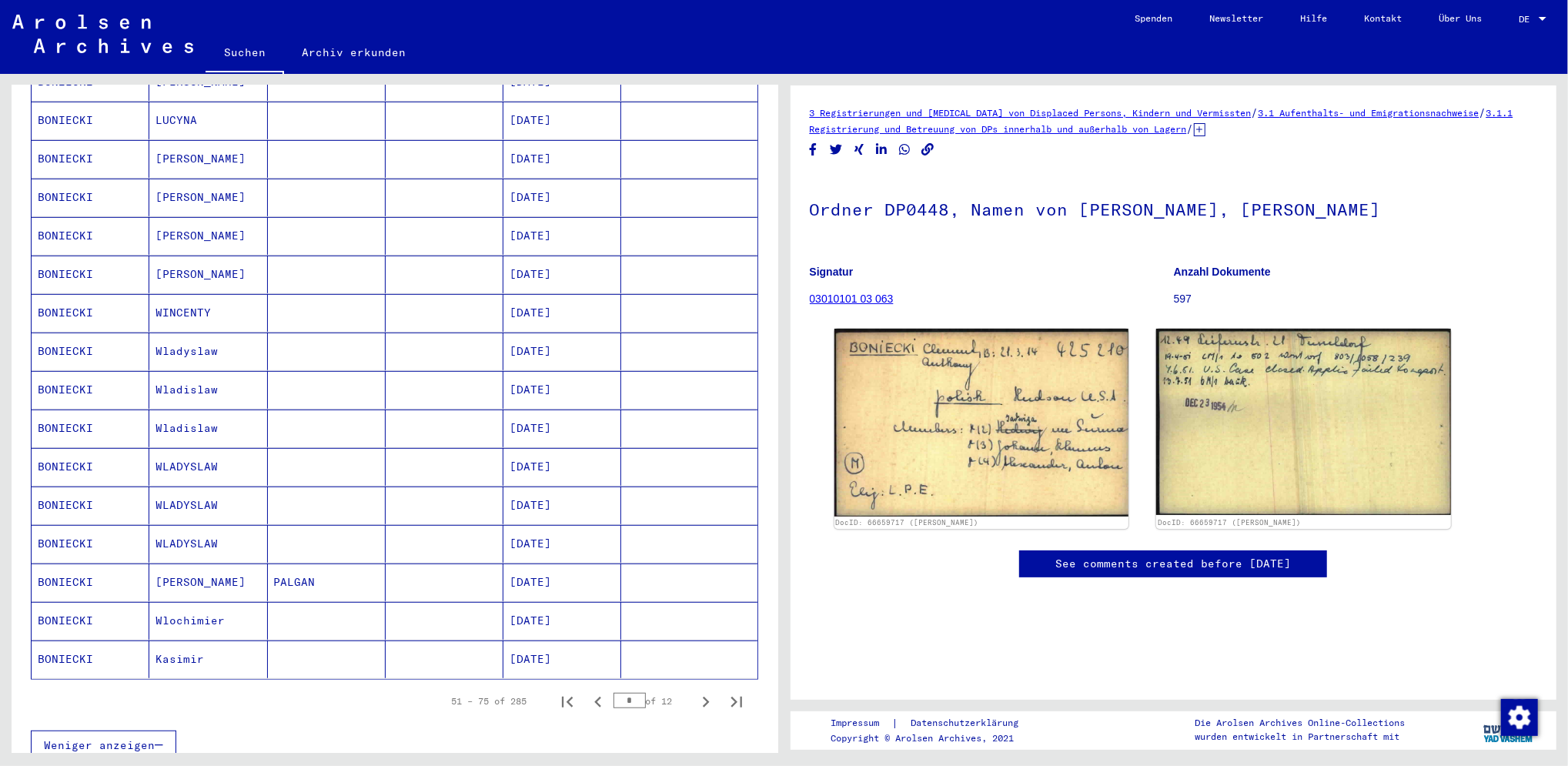
scroll to position [616, 0]
click at [695, 689] on icon "Next page" at bounding box center [706, 698] width 21 height 21
type input "*"
